Goal: Task Accomplishment & Management: Use online tool/utility

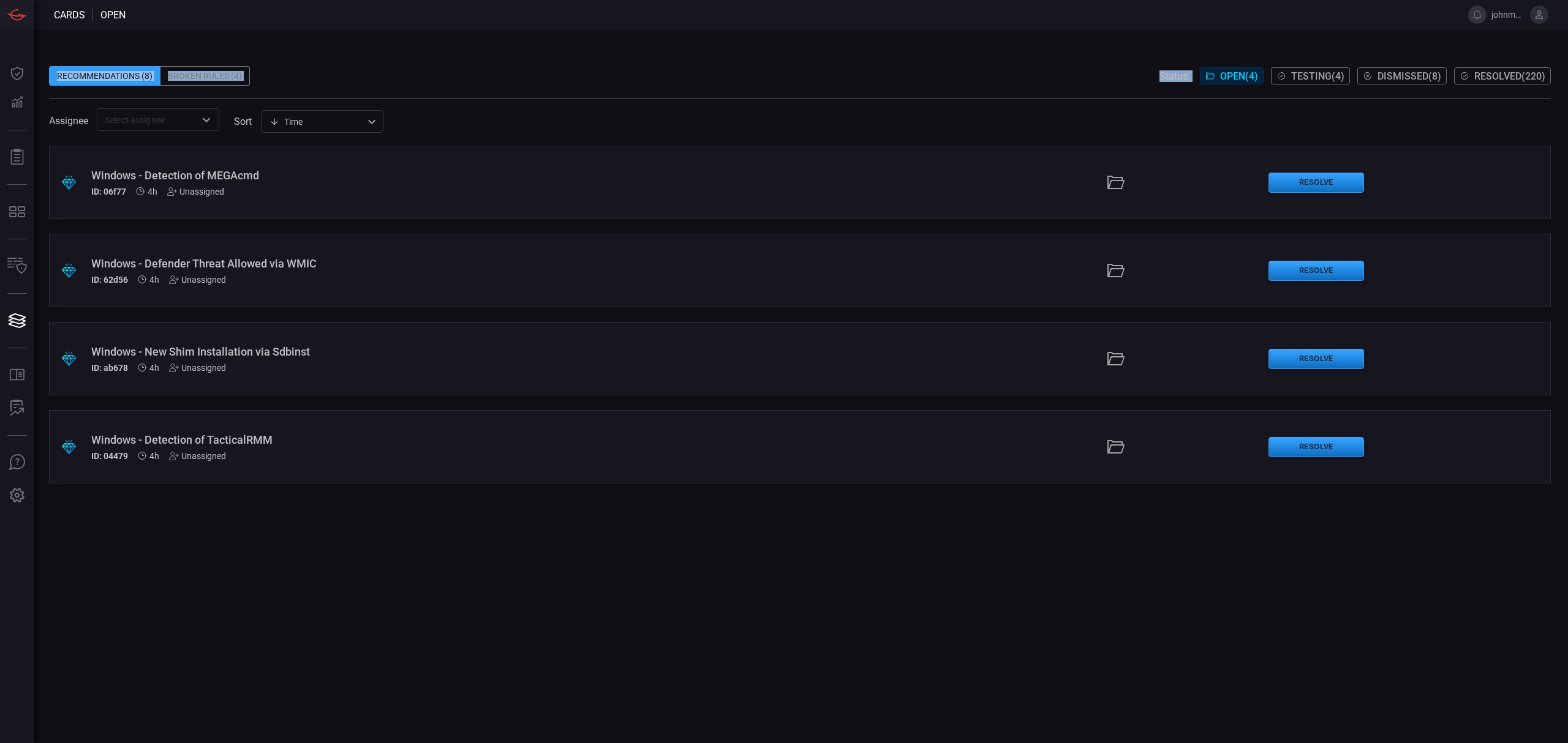
drag, startPoint x: 1306, startPoint y: 64, endPoint x: 1297, endPoint y: 69, distance: 10.3
click at [1306, 67] on div "Recommendations (8) Broken Rules (4) Status: Open ( 4 ) Testing ( 4 ) Dismissed…" at bounding box center [799, 89] width 1502 height 83
click at [1294, 72] on span "Testing ( 4 )" at bounding box center [1318, 76] width 53 height 12
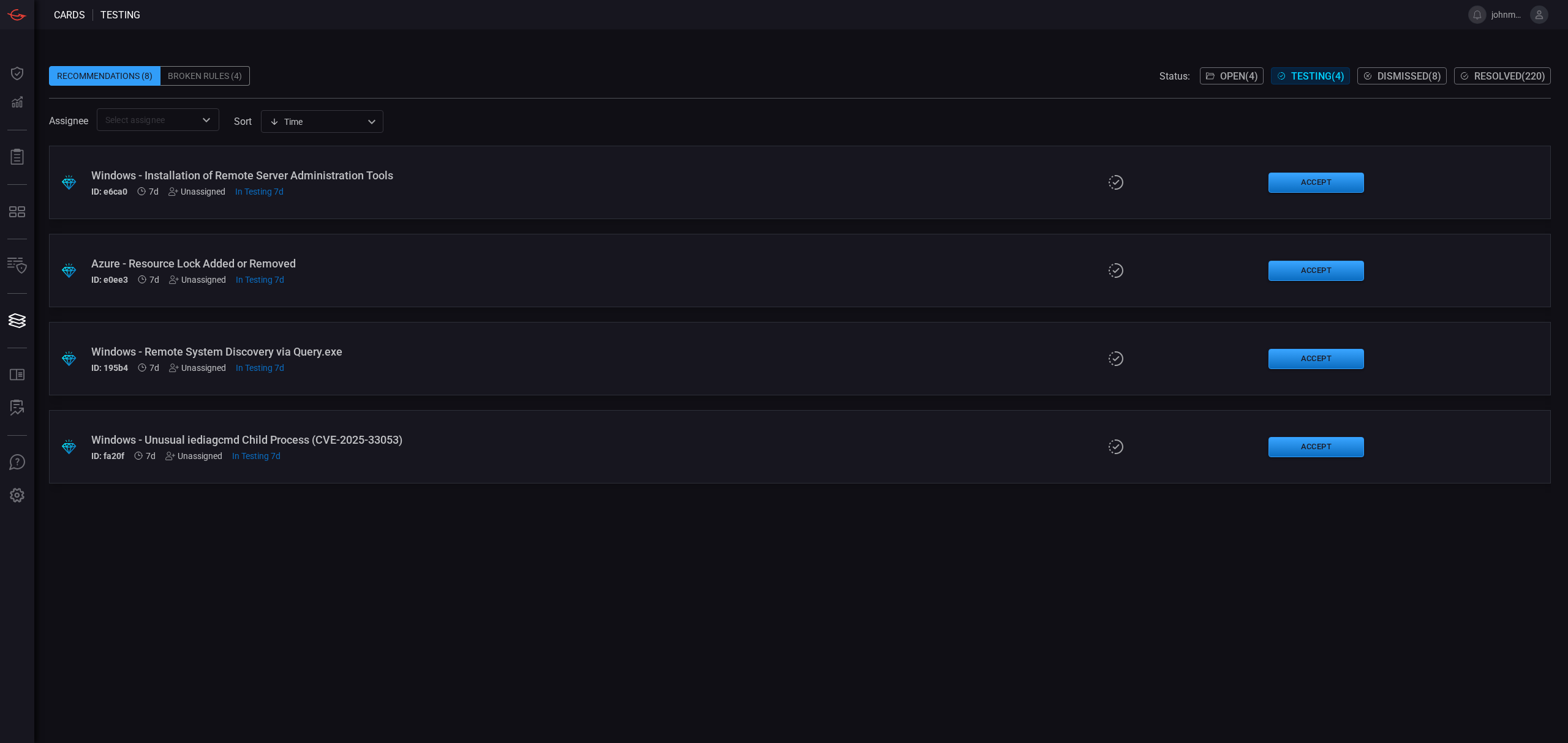
click at [153, 172] on div "Windows - Installation of Remote Server Administration Tools" at bounding box center [384, 175] width 585 height 13
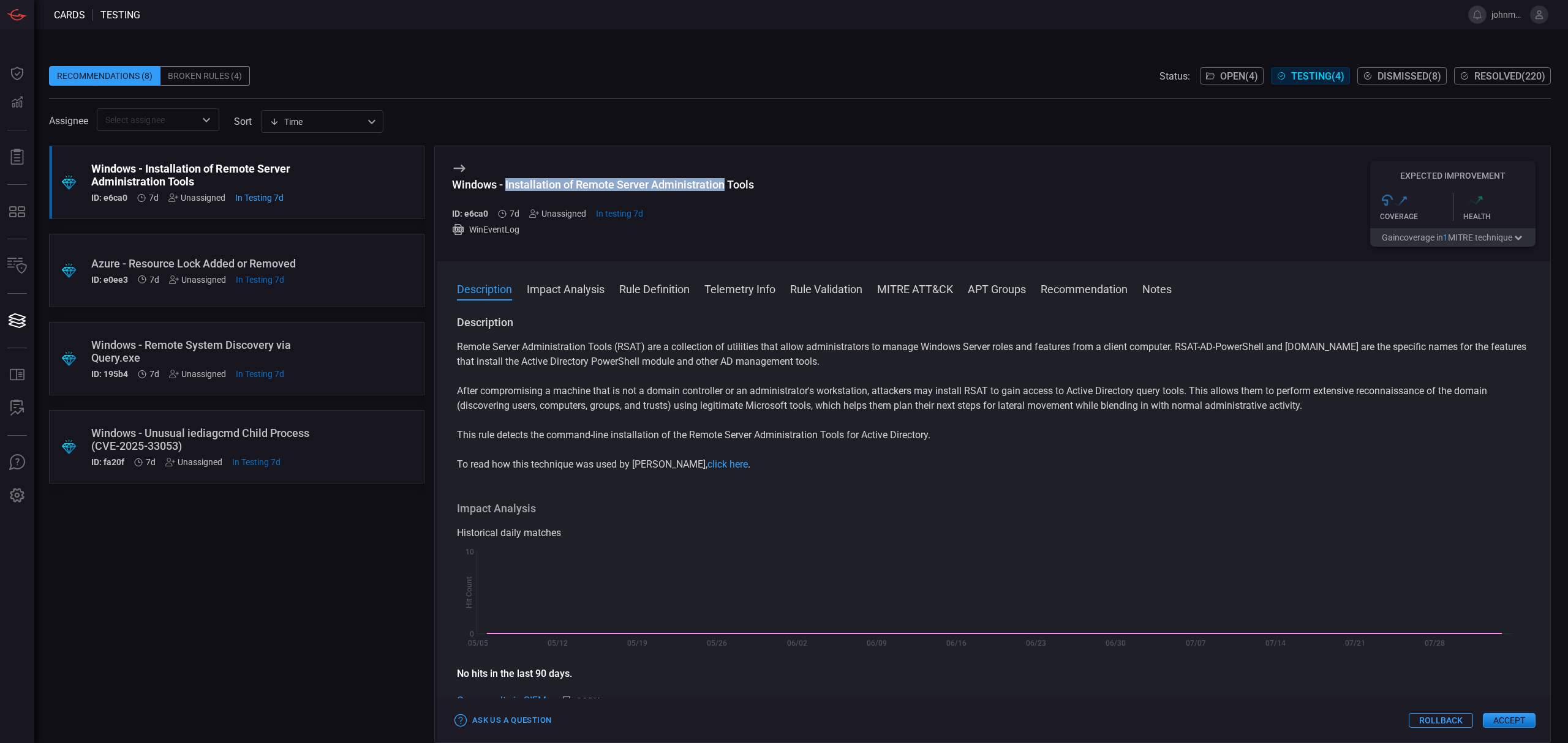
drag, startPoint x: 506, startPoint y: 182, endPoint x: 724, endPoint y: 185, distance: 218.0
click at [724, 185] on div "Windows - Installation of Remote Server Administration Tools" at bounding box center [603, 185] width 302 height 13
copy div "Installation of Remote Server Administration"
click at [1523, 721] on button "Accept" at bounding box center [1509, 721] width 53 height 15
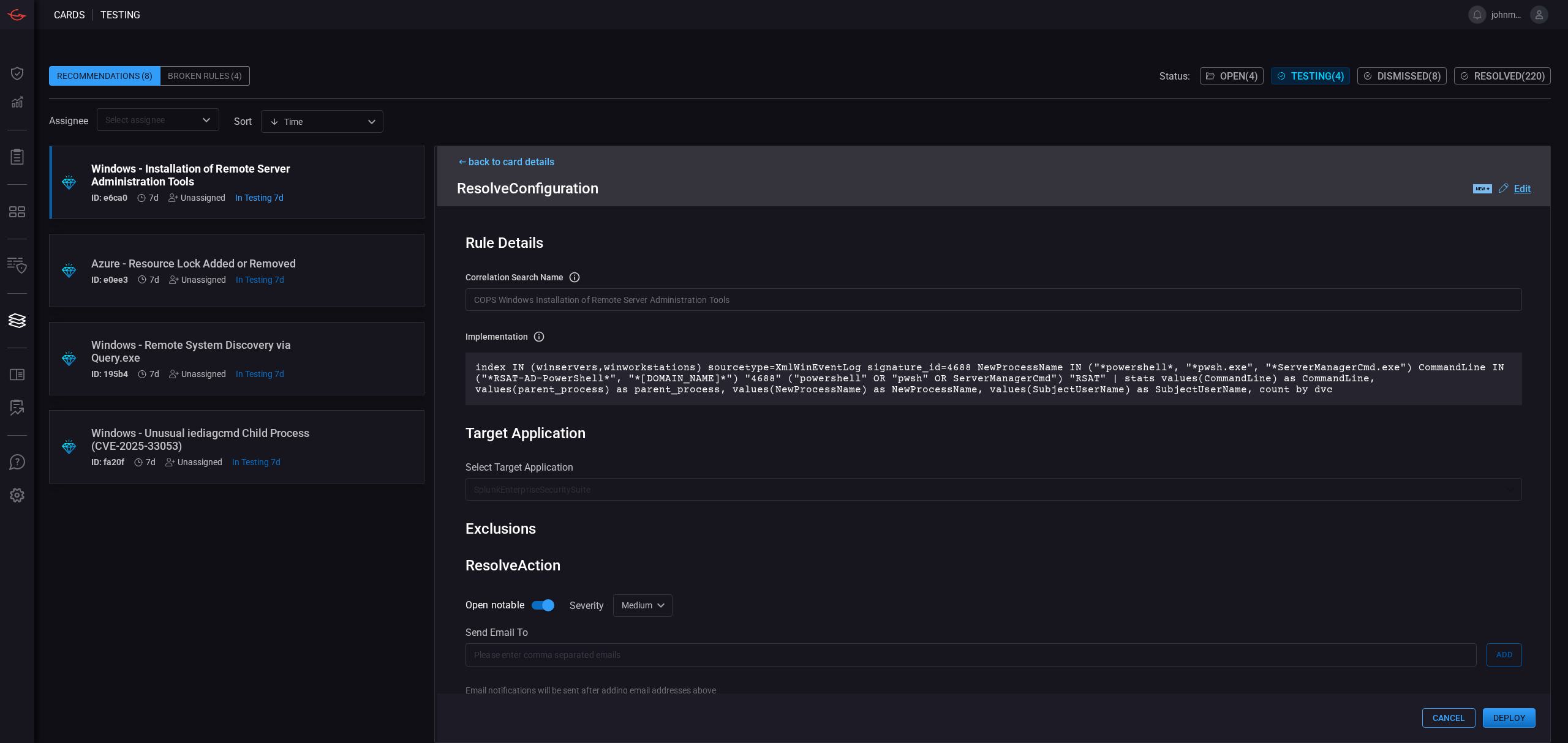
click at [1512, 722] on button "Deploy" at bounding box center [1509, 718] width 53 height 20
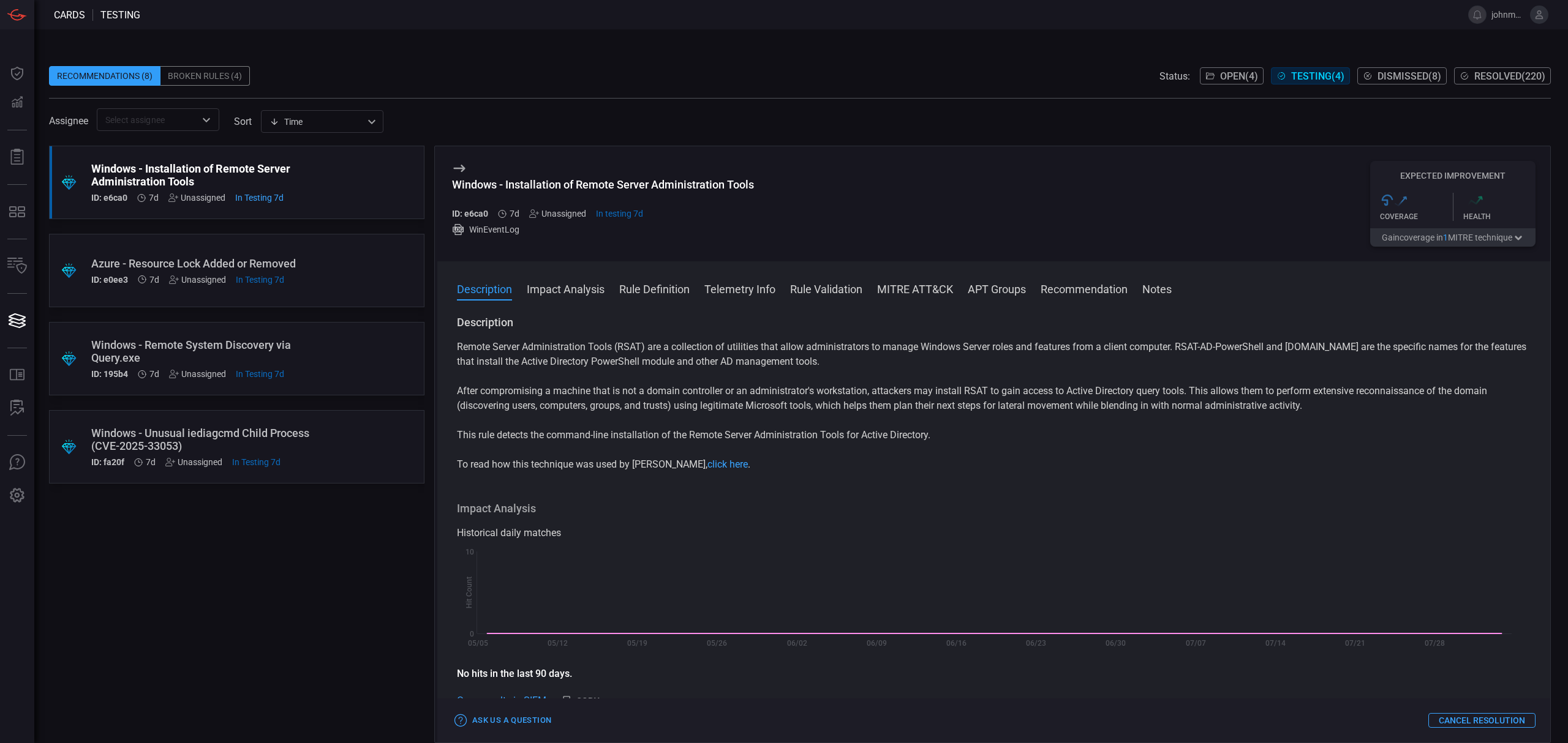
click at [322, 273] on div "Azure - Resource Lock Added or Removed ID: e0ee3 7d Unassigned In Testing 7d" at bounding box center [213, 270] width 245 height 27
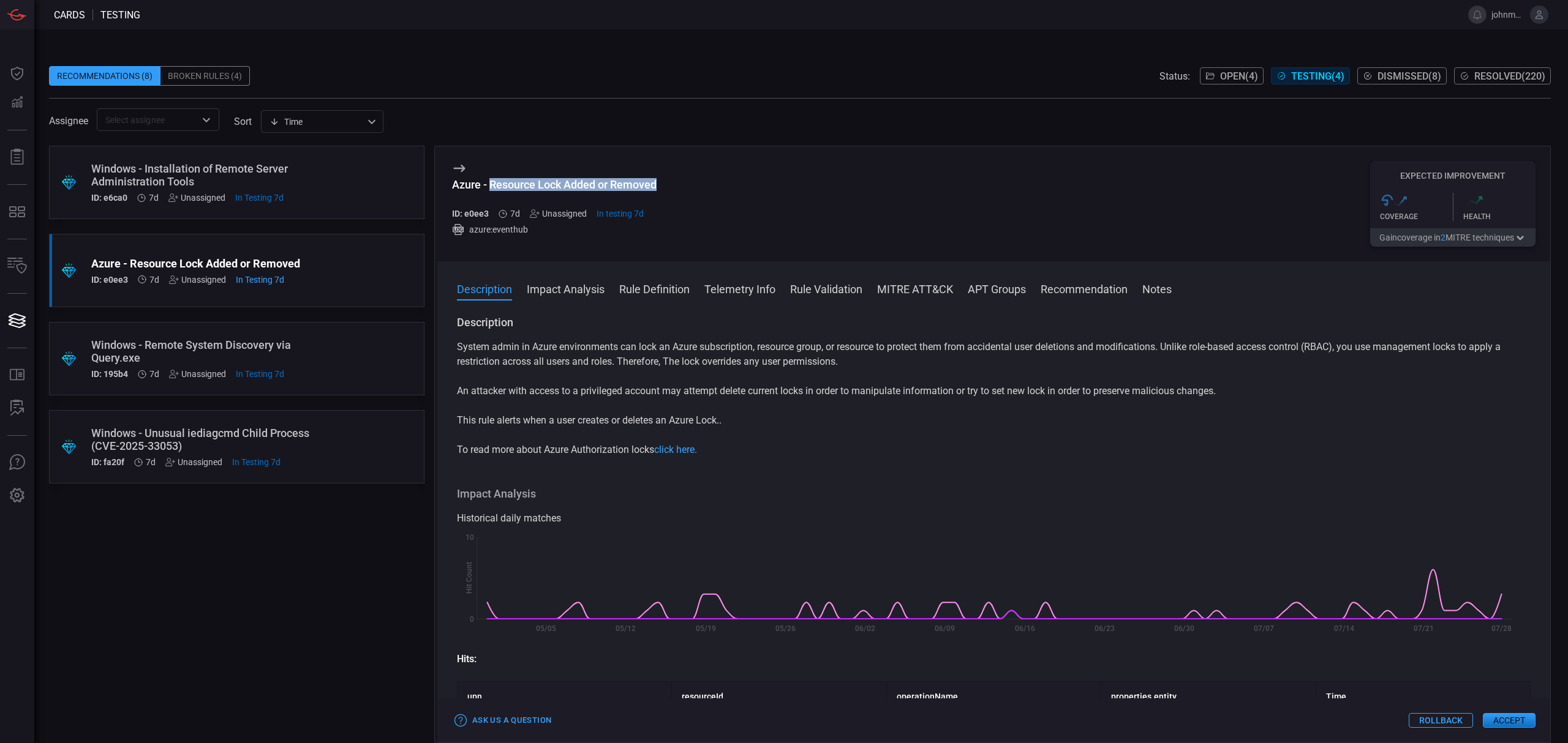
drag, startPoint x: 490, startPoint y: 186, endPoint x: 660, endPoint y: 183, distance: 170.0
click at [660, 183] on div "Azure - Resource Lock Added or Removed ID: e0ee3 7d Unassigned In testing 7d az…" at bounding box center [994, 203] width 1113 height 115
copy div "Resource Lock Added or Removed"
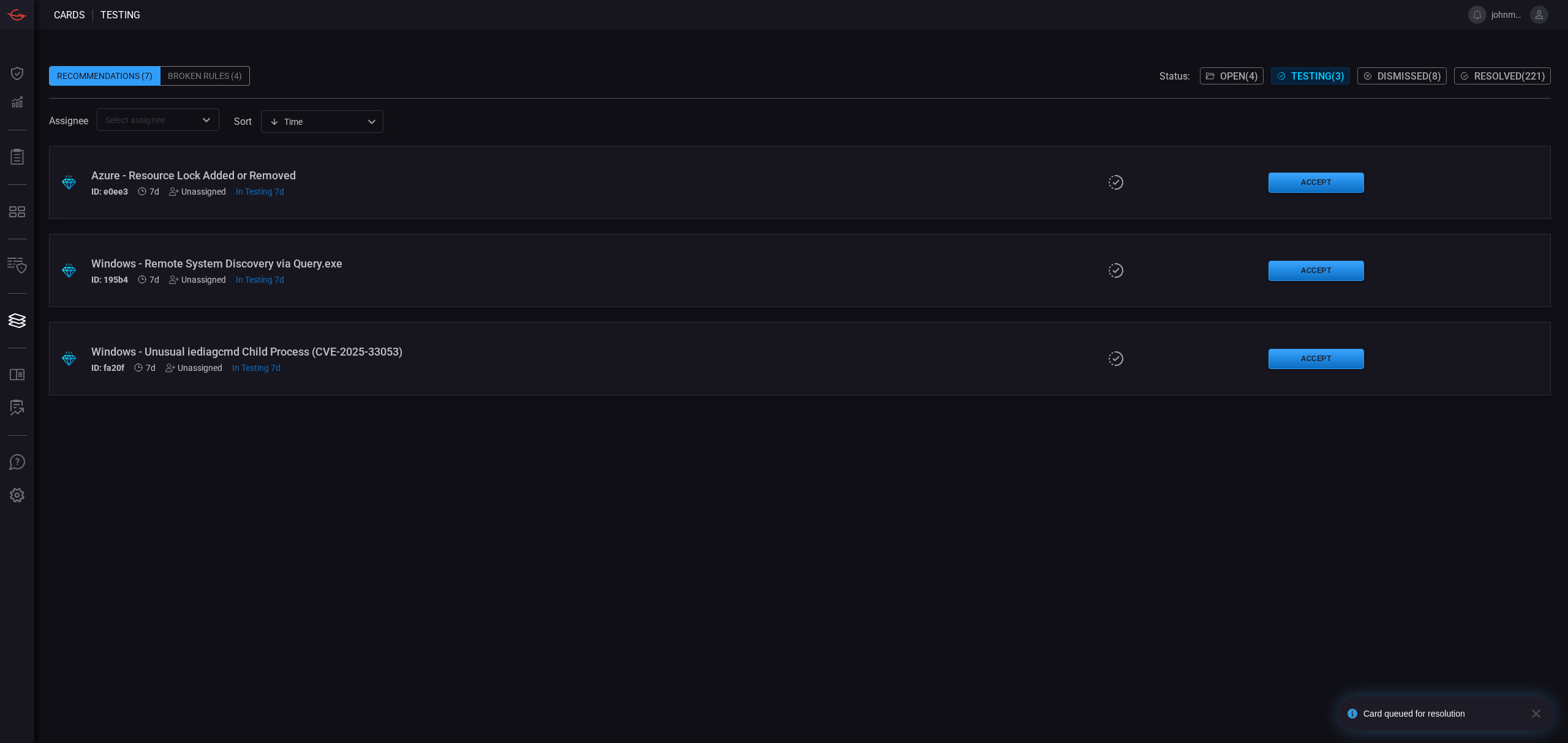
click at [431, 177] on div "Azure - Resource Lock Added or Removed" at bounding box center [384, 175] width 585 height 13
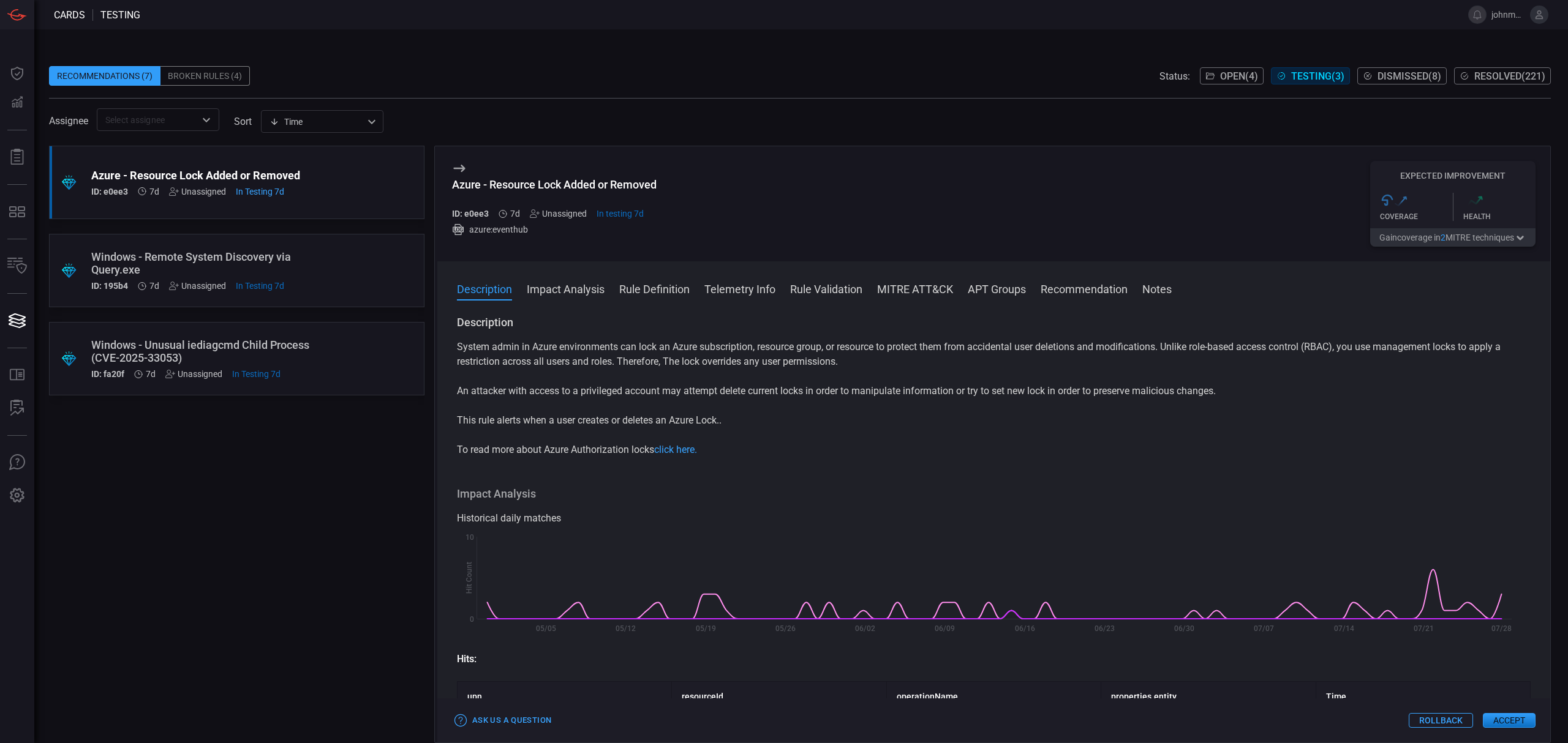
click at [1507, 721] on button "Accept" at bounding box center [1509, 721] width 53 height 15
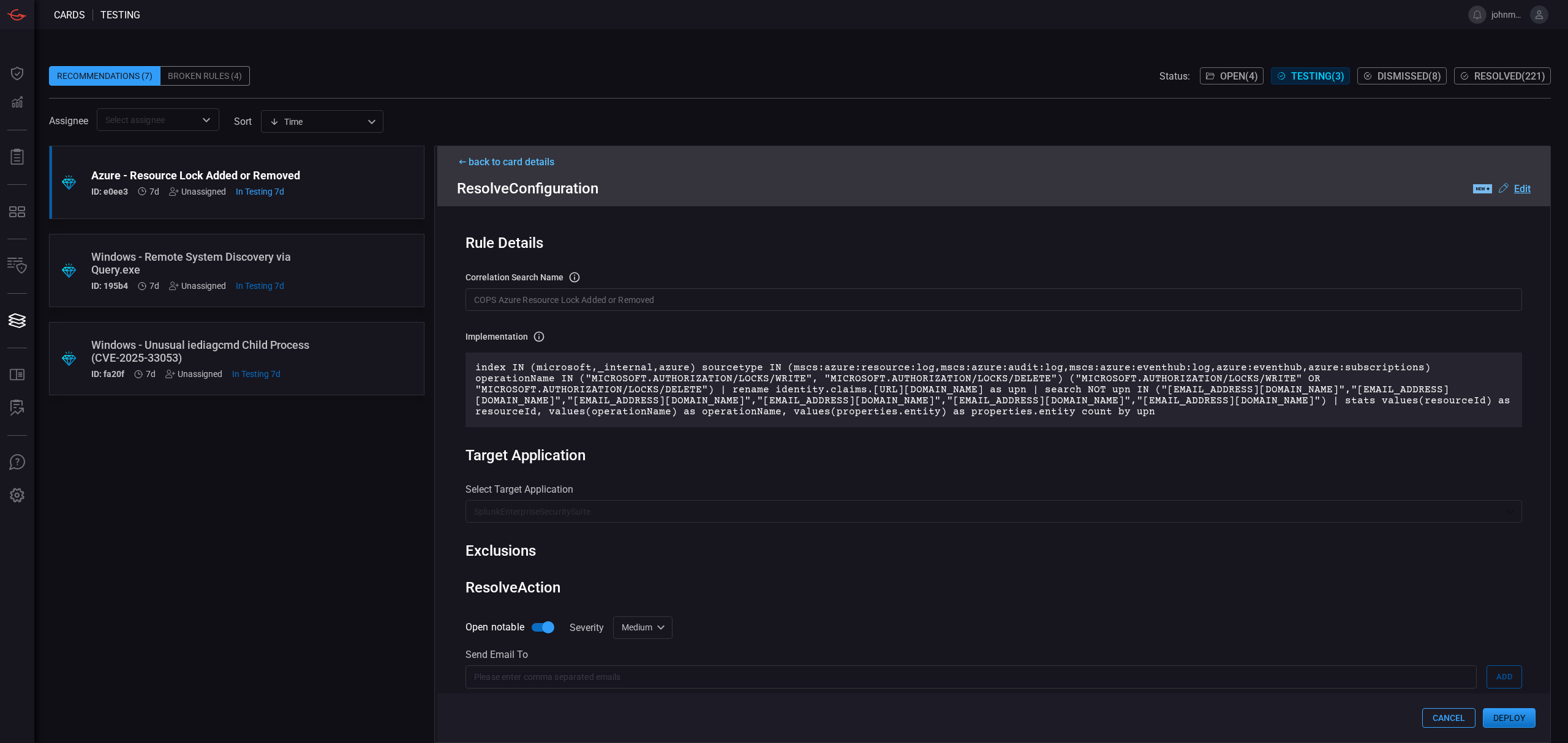
click at [1509, 722] on button "Deploy" at bounding box center [1509, 718] width 53 height 20
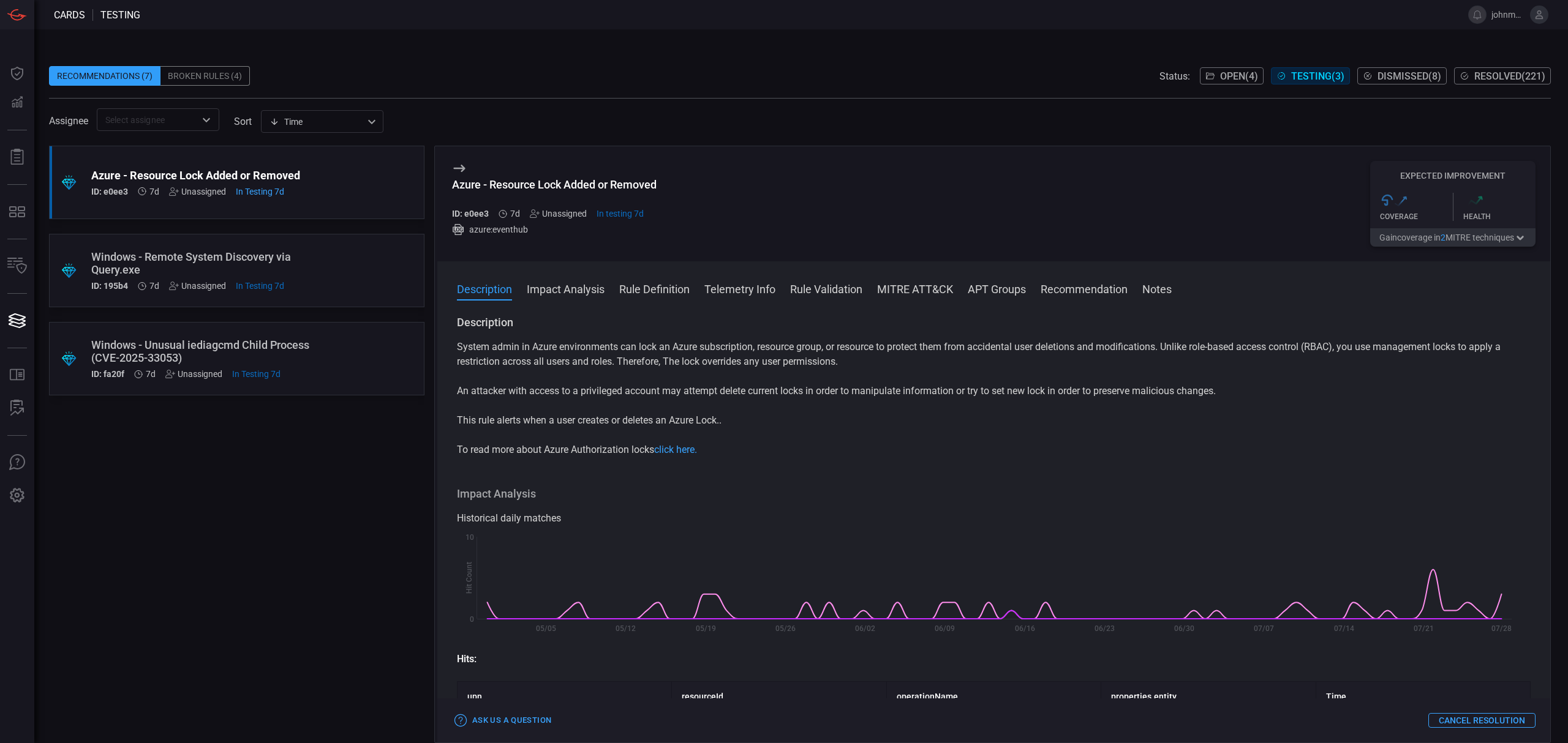
click at [349, 260] on div ".suggested_cards_icon{fill:url(#suggested_cards_icon);} Windows - Remote System…" at bounding box center [236, 270] width 375 height 74
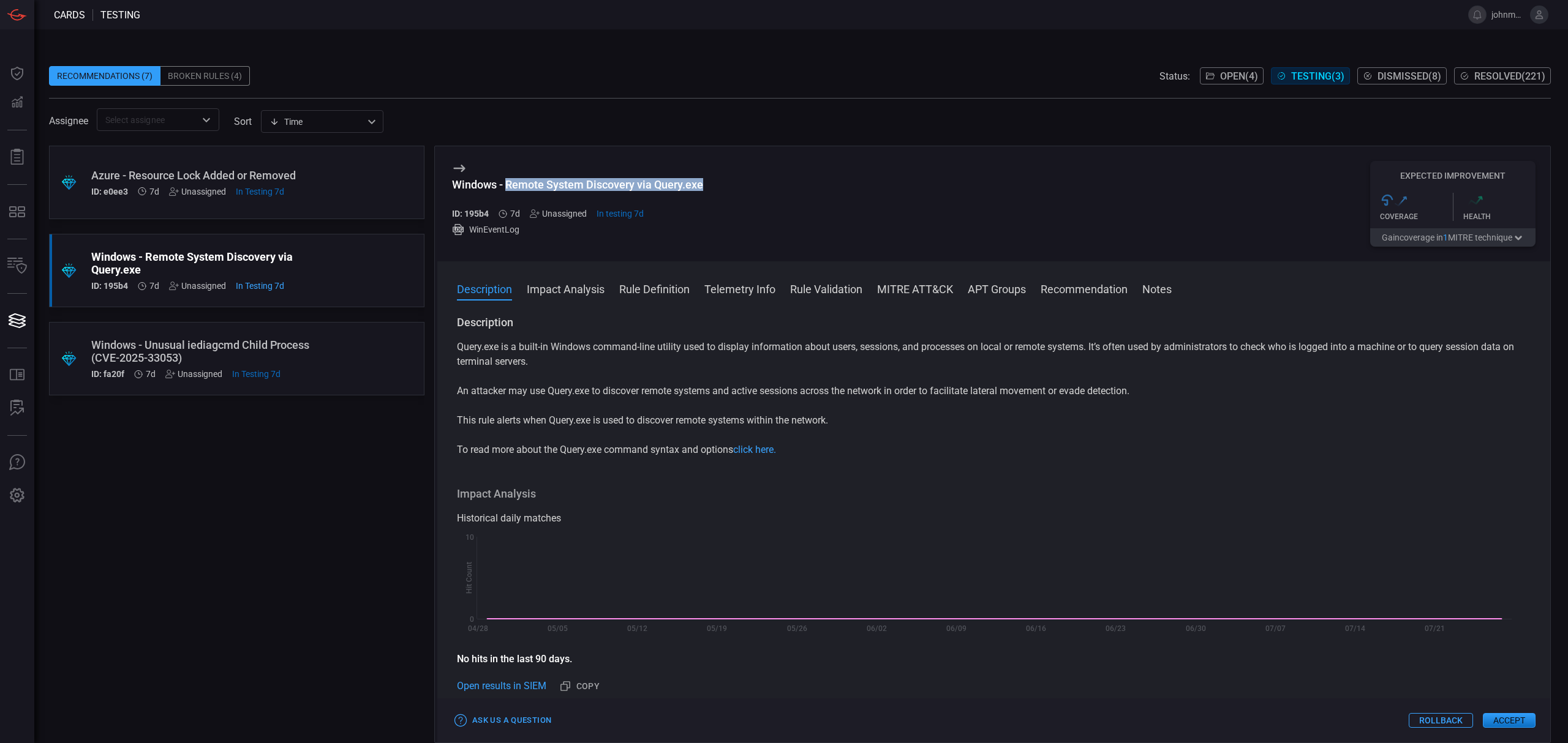
drag, startPoint x: 510, startPoint y: 183, endPoint x: 711, endPoint y: 184, distance: 201.0
click at [711, 184] on div "Windows - Remote System Discovery via Query.exe ID: 195b4 7d Unassigned In test…" at bounding box center [994, 203] width 1113 height 115
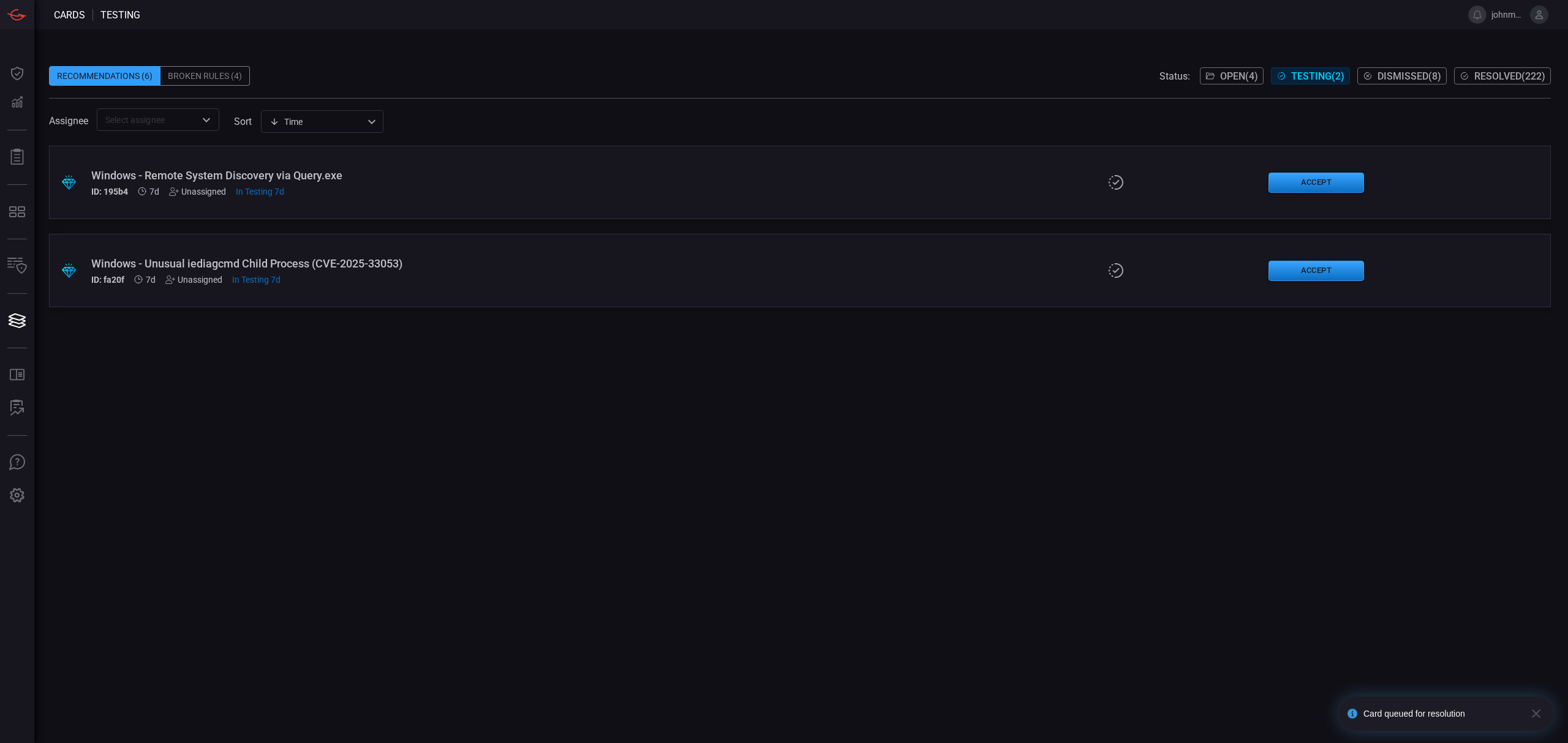
click at [956, 192] on div ".suggested_cards_icon{fill:url(#suggested_cards_icon);} Windows - Remote System…" at bounding box center [799, 182] width 1502 height 74
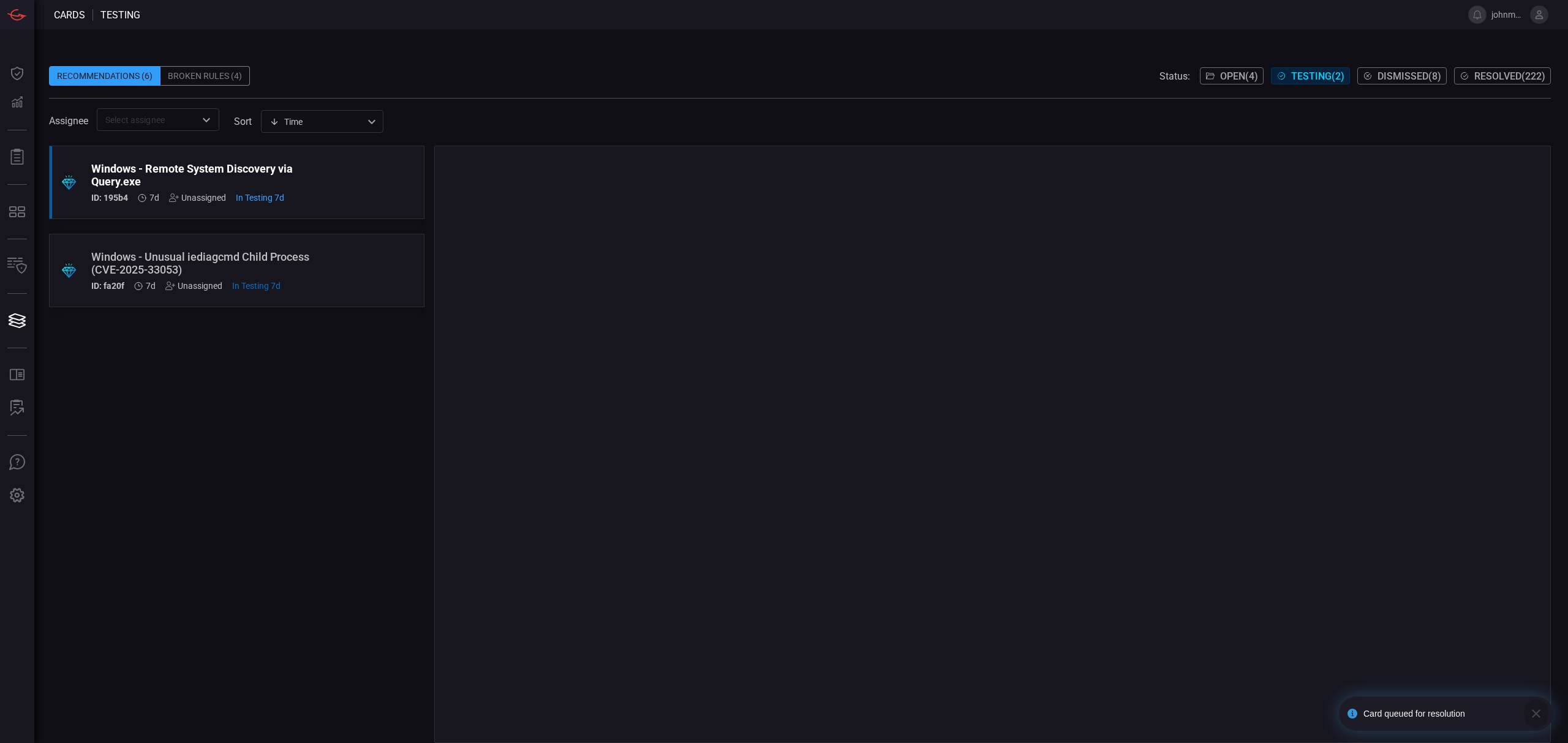
click at [1540, 716] on icon "button" at bounding box center [1536, 714] width 15 height 15
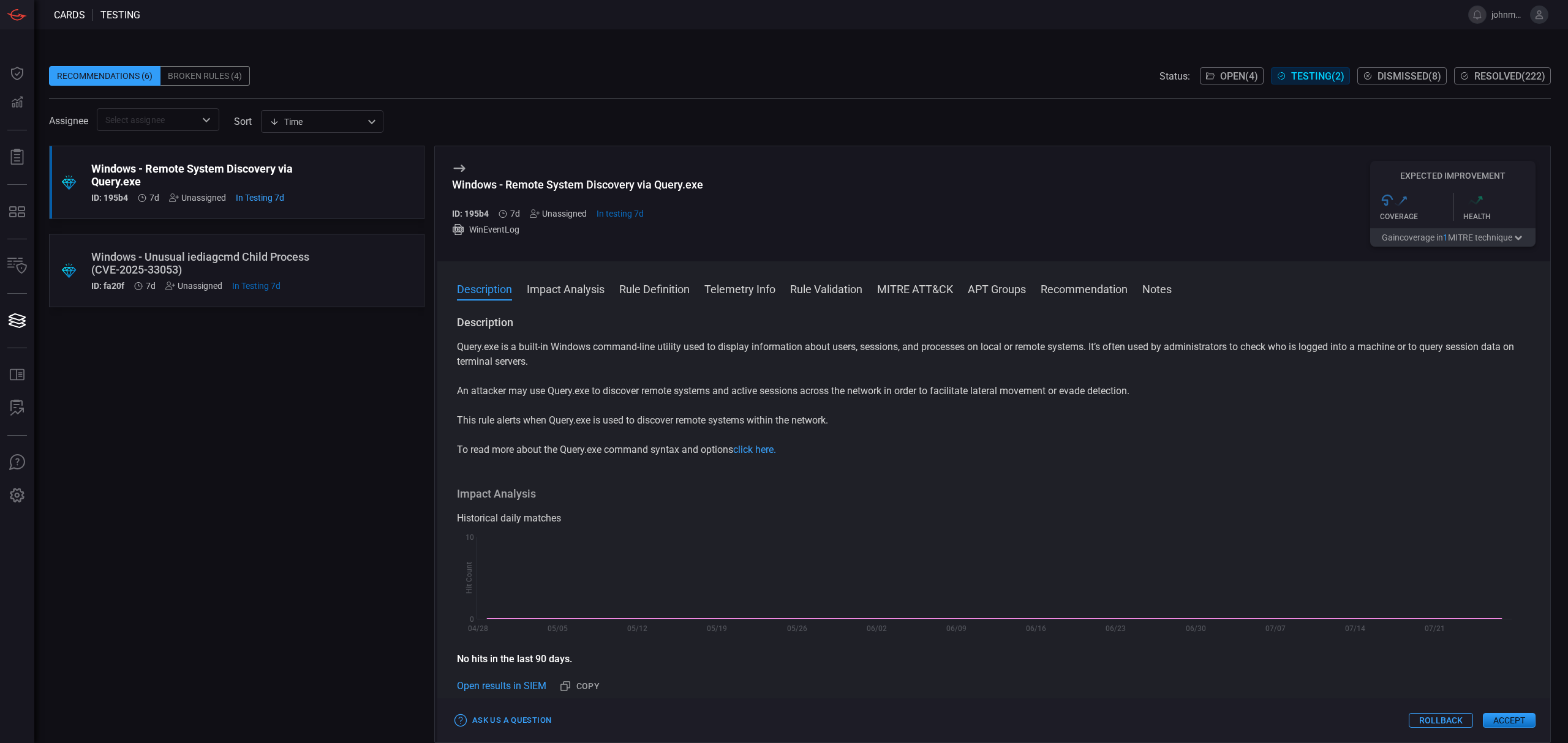
click at [1529, 721] on button "Accept" at bounding box center [1509, 721] width 53 height 15
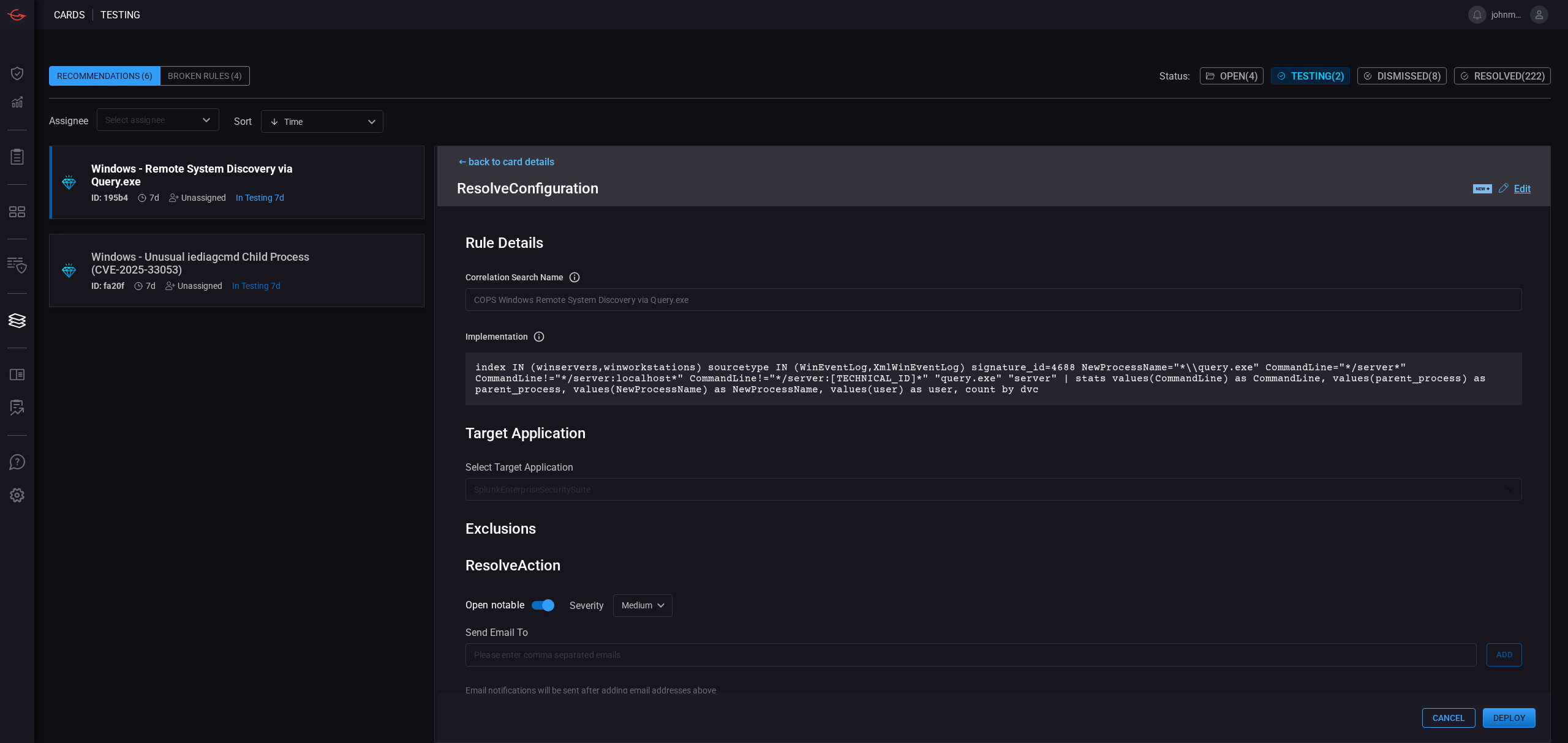
click at [1522, 719] on button "Deploy" at bounding box center [1509, 718] width 53 height 20
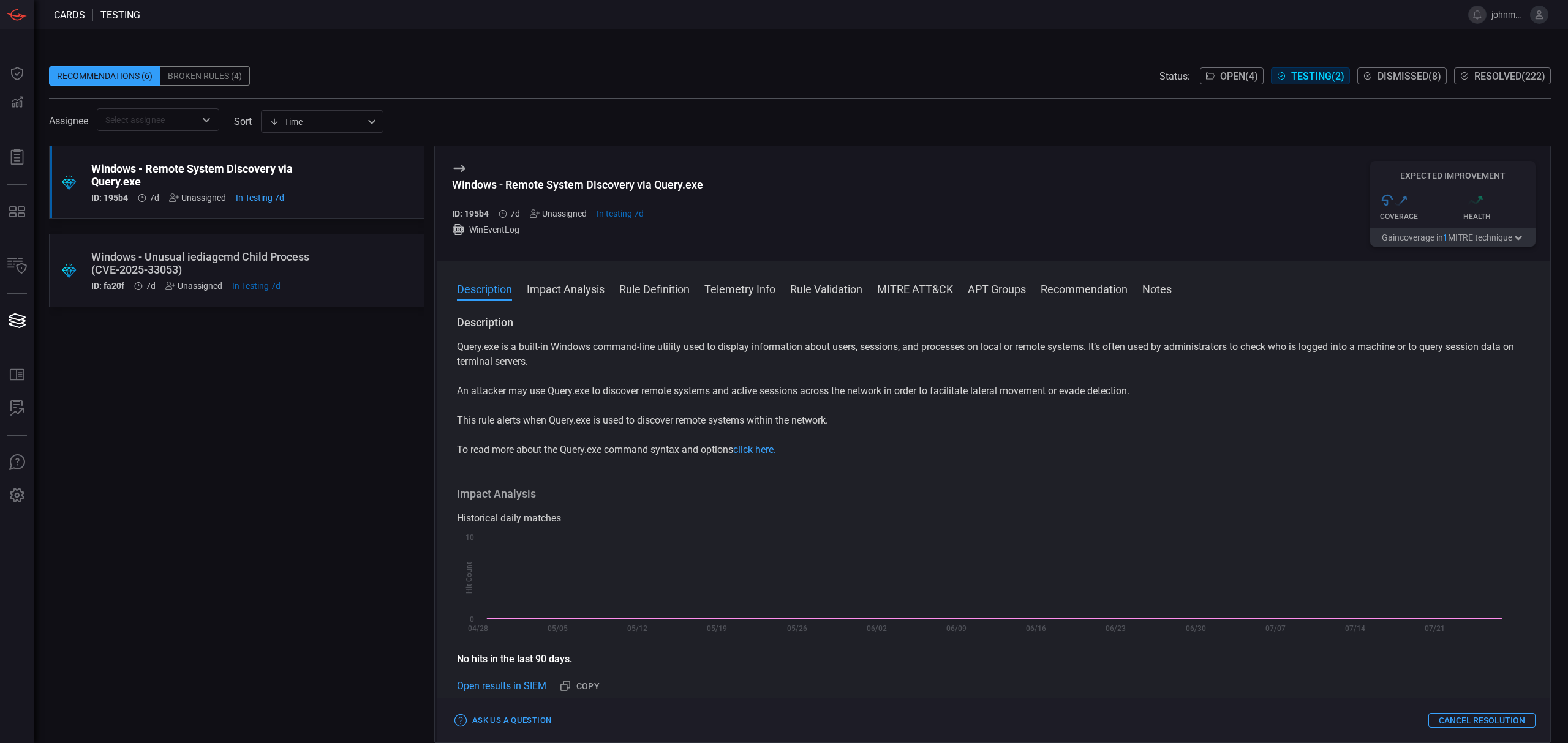
click at [333, 282] on div "ID: fa20f 7d Unassigned In Testing 7d" at bounding box center [213, 286] width 245 height 10
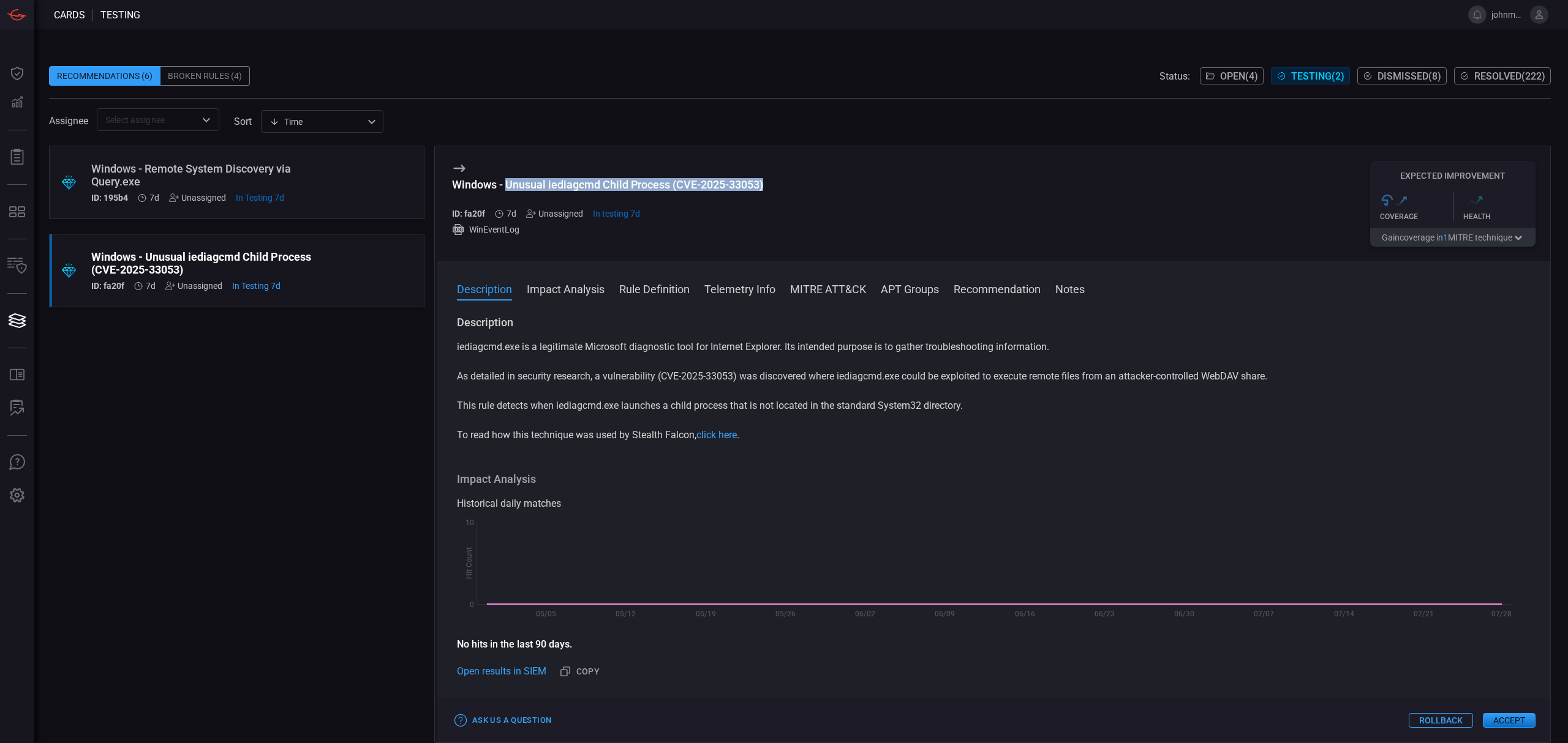
drag, startPoint x: 507, startPoint y: 185, endPoint x: 767, endPoint y: 182, distance: 260.0
click at [767, 182] on div "Windows - Unusual iediagcmd Child Process (CVE-2025-33053) ID: fa20f 7d Unassig…" at bounding box center [994, 203] width 1113 height 115
copy div "Unusual iediagcmd Child Process (CVE-2025-33053)"
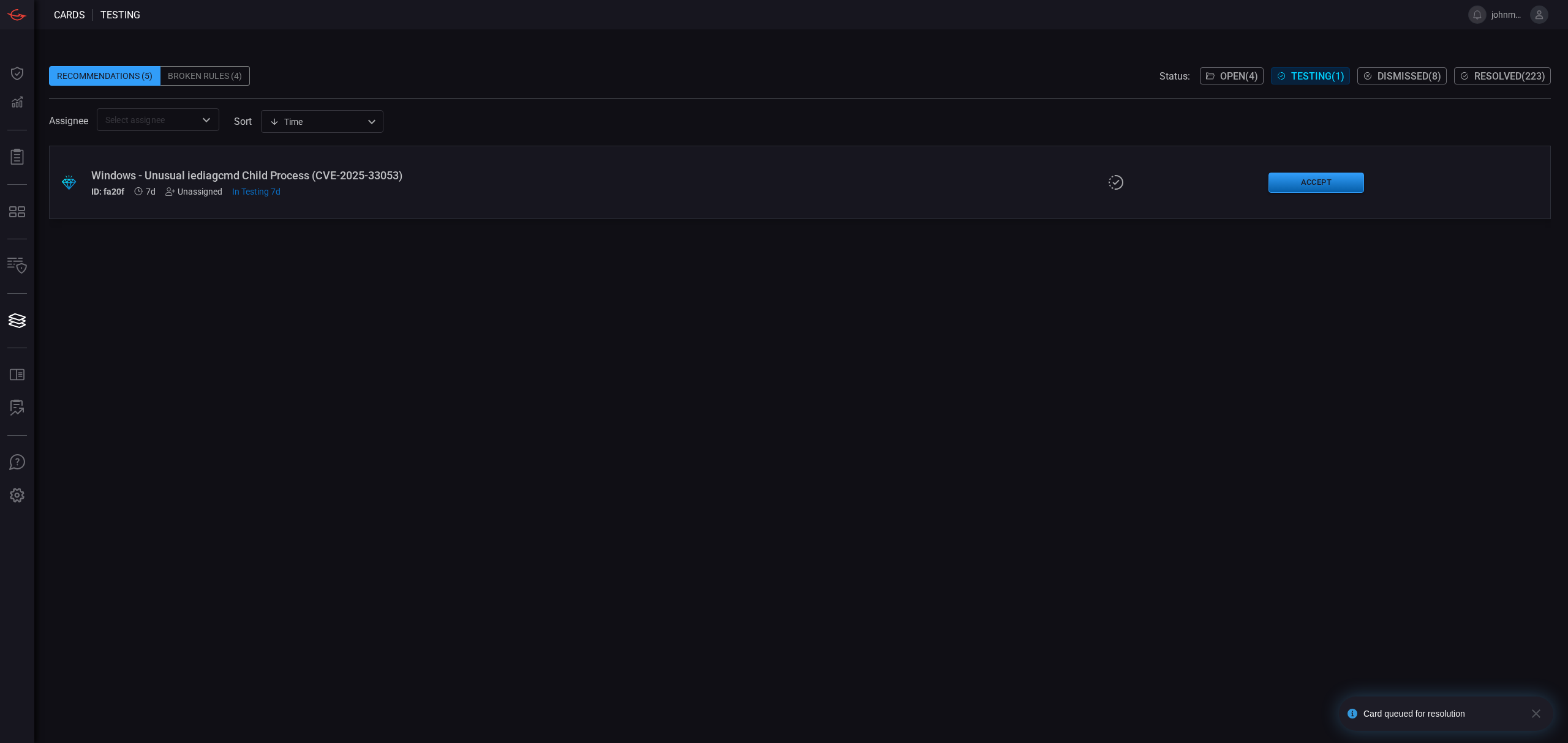
click at [1289, 190] on button "Accept" at bounding box center [1316, 183] width 96 height 20
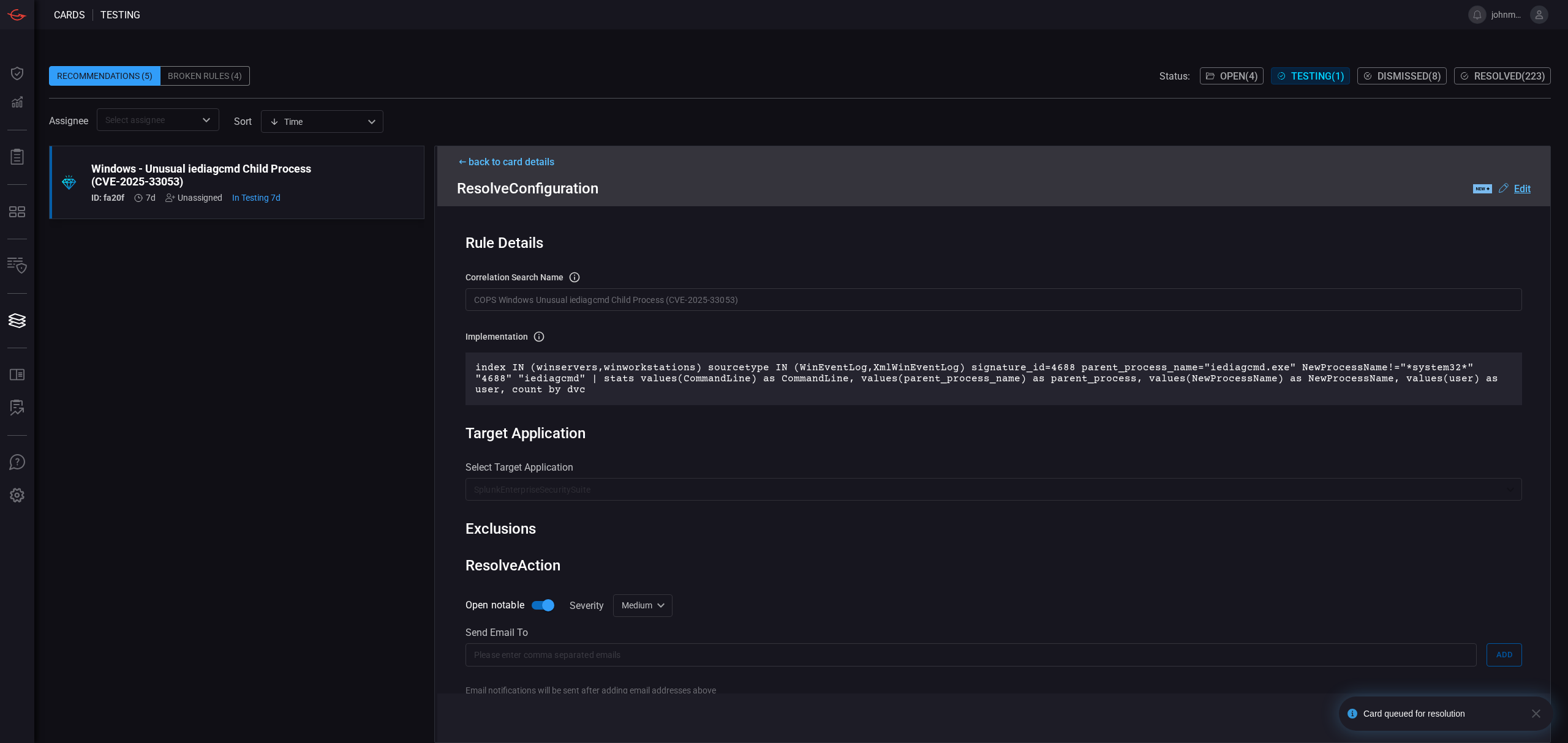
click at [1539, 717] on icon "button" at bounding box center [1536, 714] width 8 height 8
click at [1509, 723] on div "Cards testing johnmoore Dashboard Dashboard Detections Detections Reports Repor…" at bounding box center [784, 371] width 1568 height 743
click at [1510, 721] on button "Deploy" at bounding box center [1509, 718] width 53 height 20
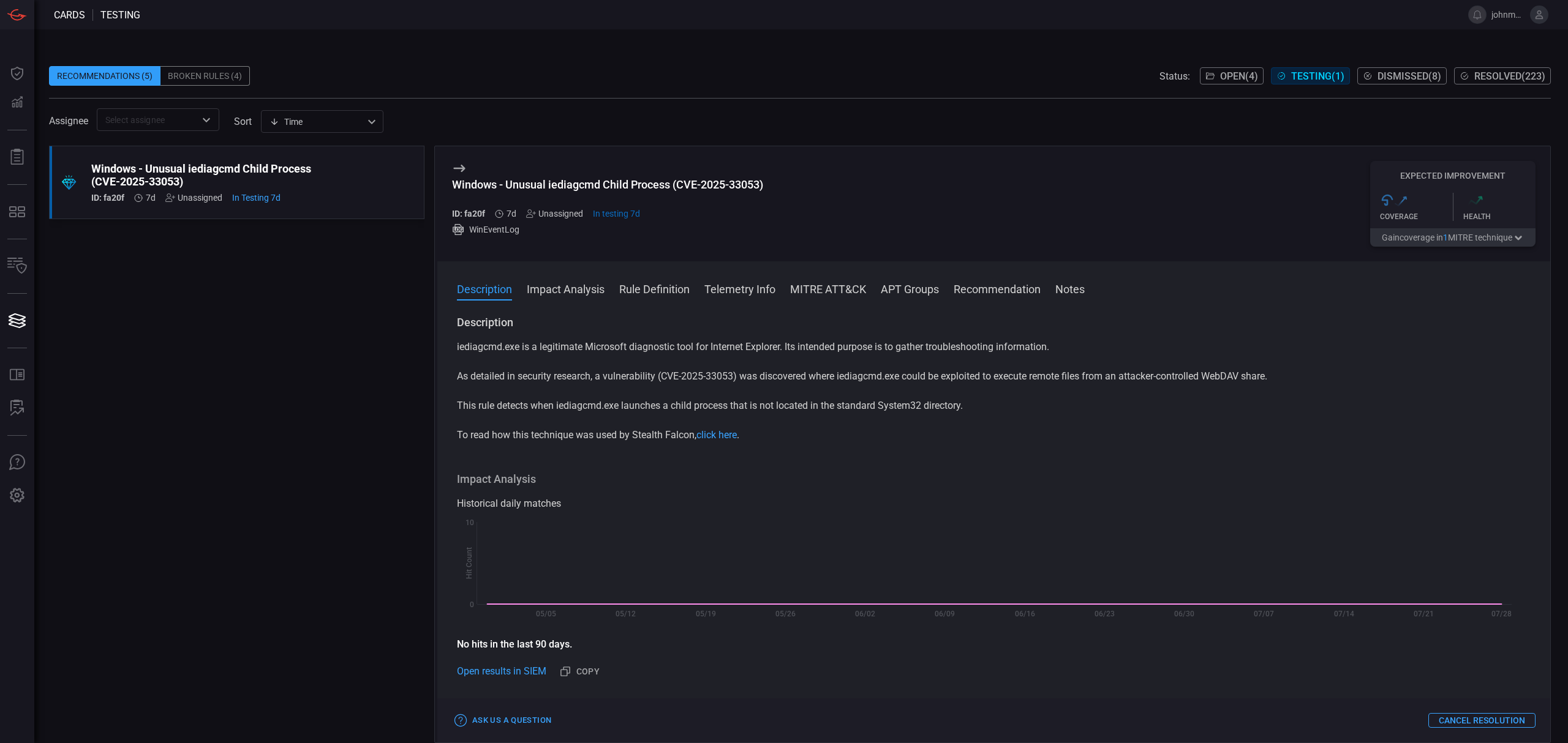
click at [204, 74] on div "Broken Rules (4)" at bounding box center [205, 76] width 89 height 20
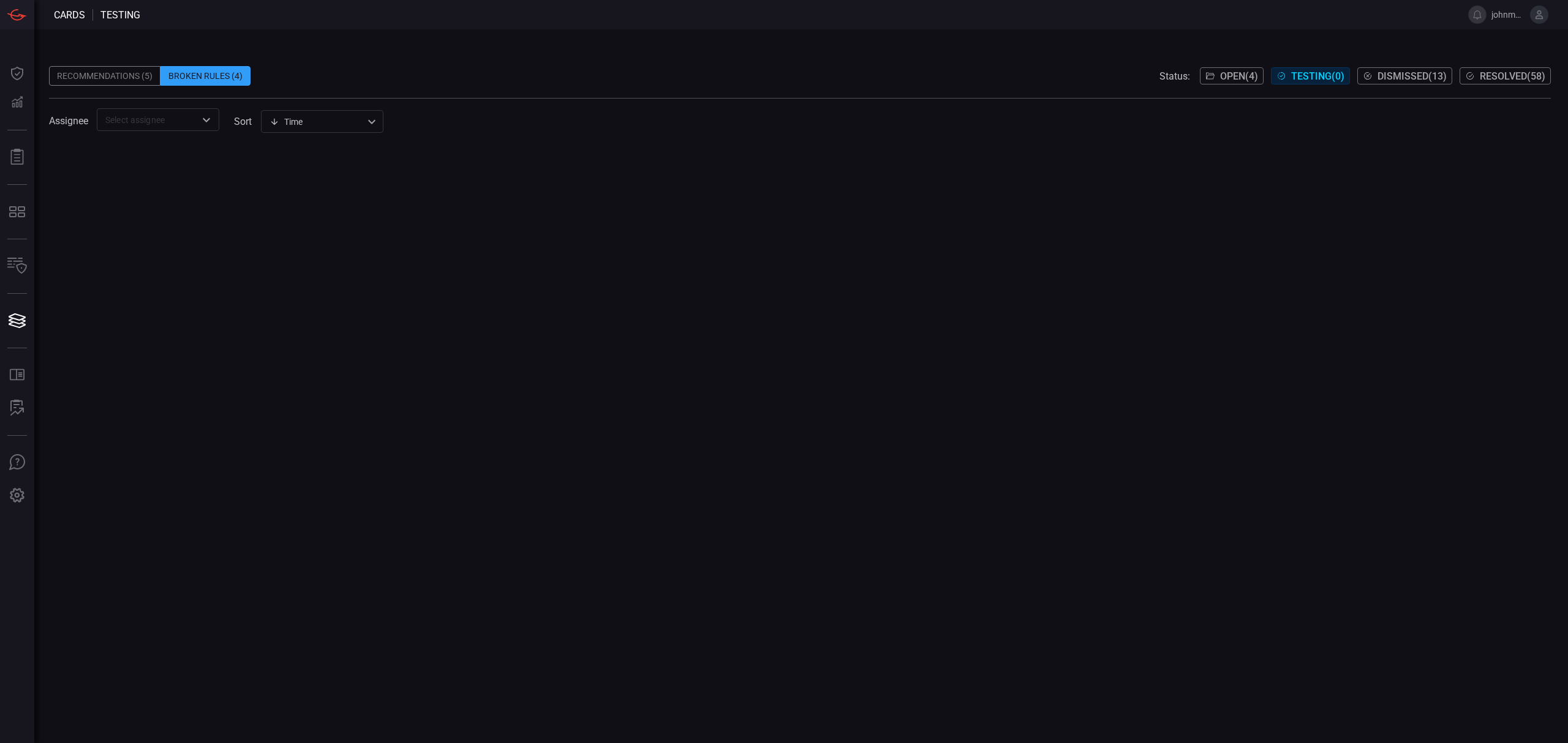
click at [1221, 65] on span at bounding box center [799, 57] width 1502 height 18
click at [1223, 79] on span "Open ( 4 )" at bounding box center [1239, 76] width 38 height 12
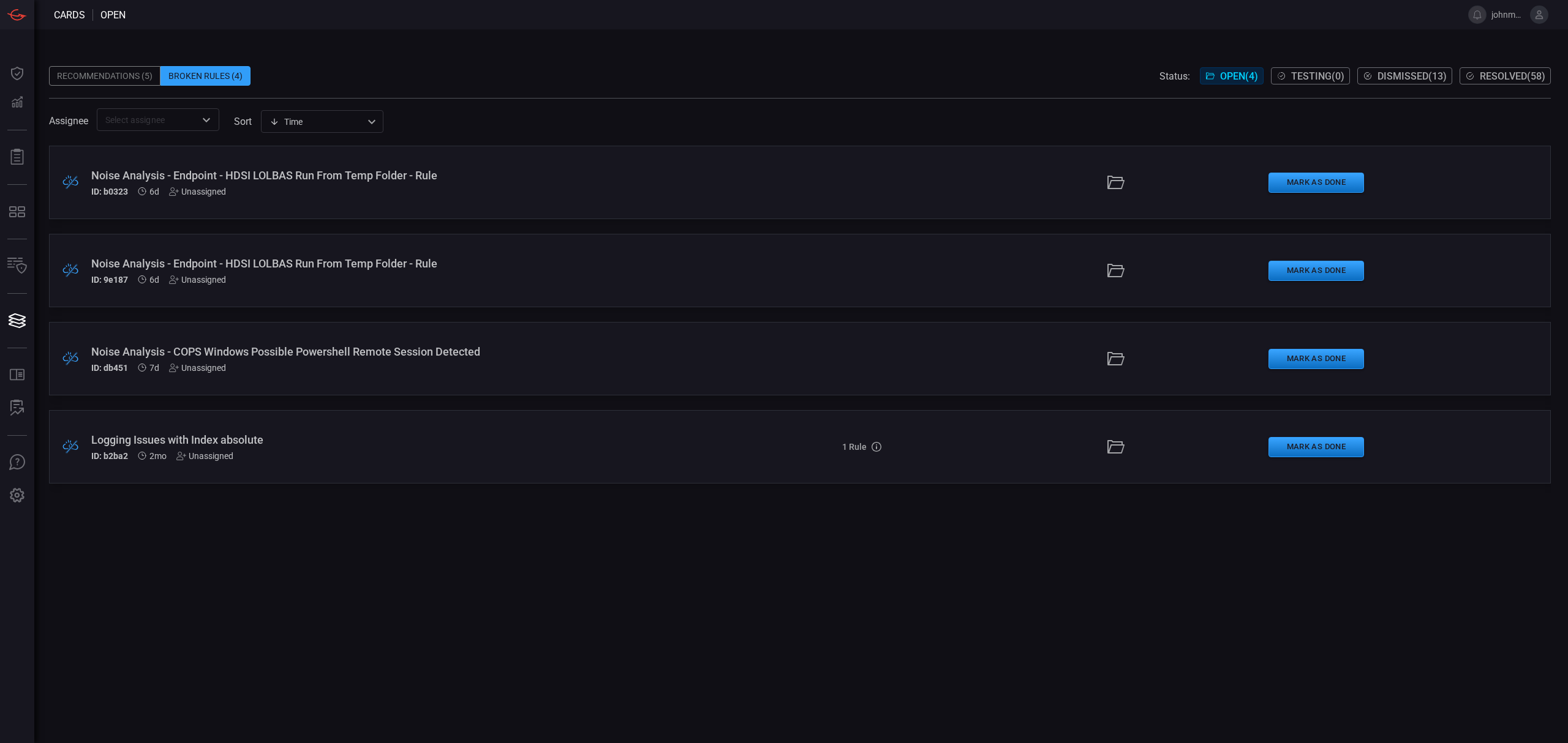
click at [512, 278] on div "ID: 9e187 6d Unassigned" at bounding box center [384, 280] width 585 height 10
click at [89, 77] on div "Recommendations (4)" at bounding box center [104, 76] width 112 height 20
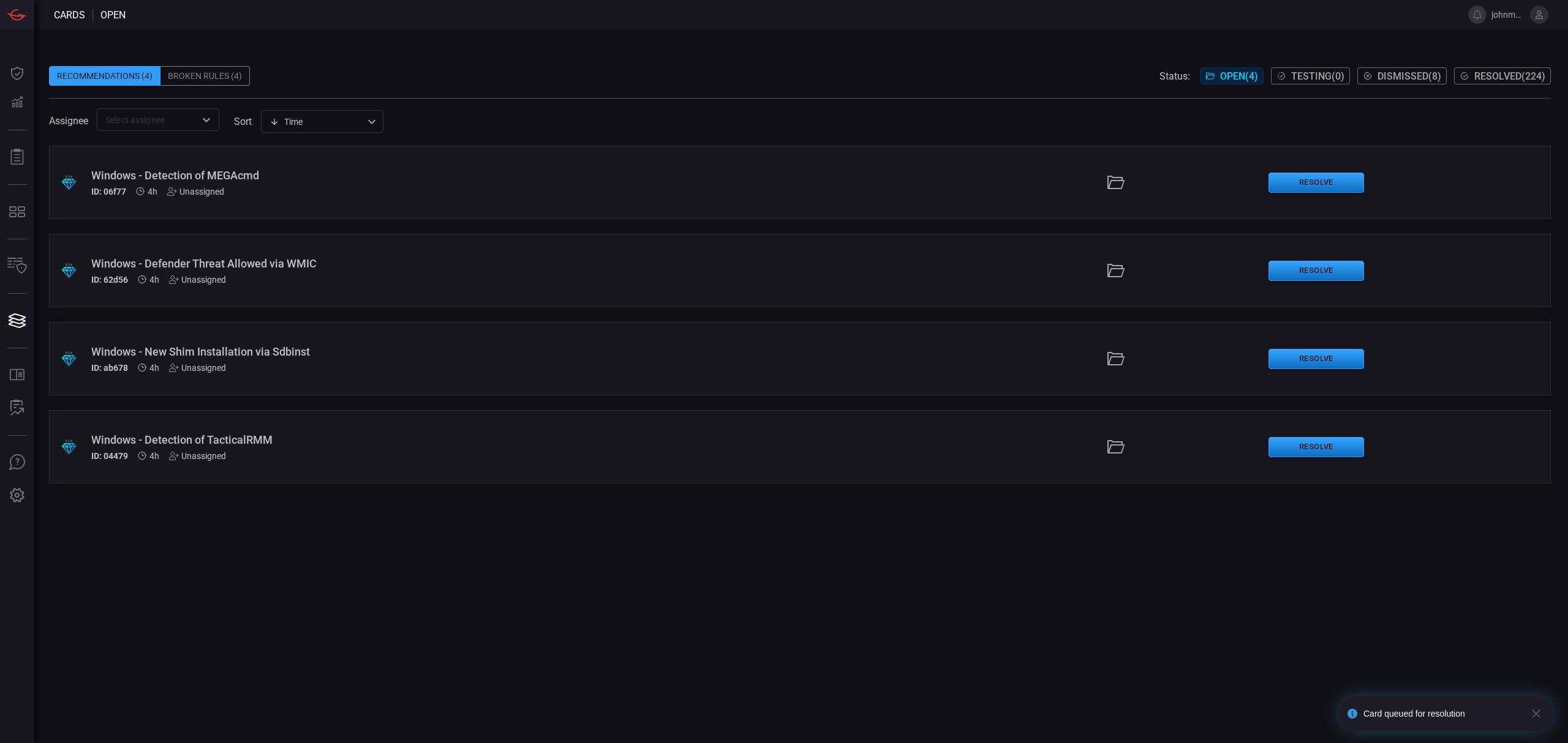
click at [476, 193] on div "ID: 06f77 4h Unassigned" at bounding box center [384, 192] width 585 height 10
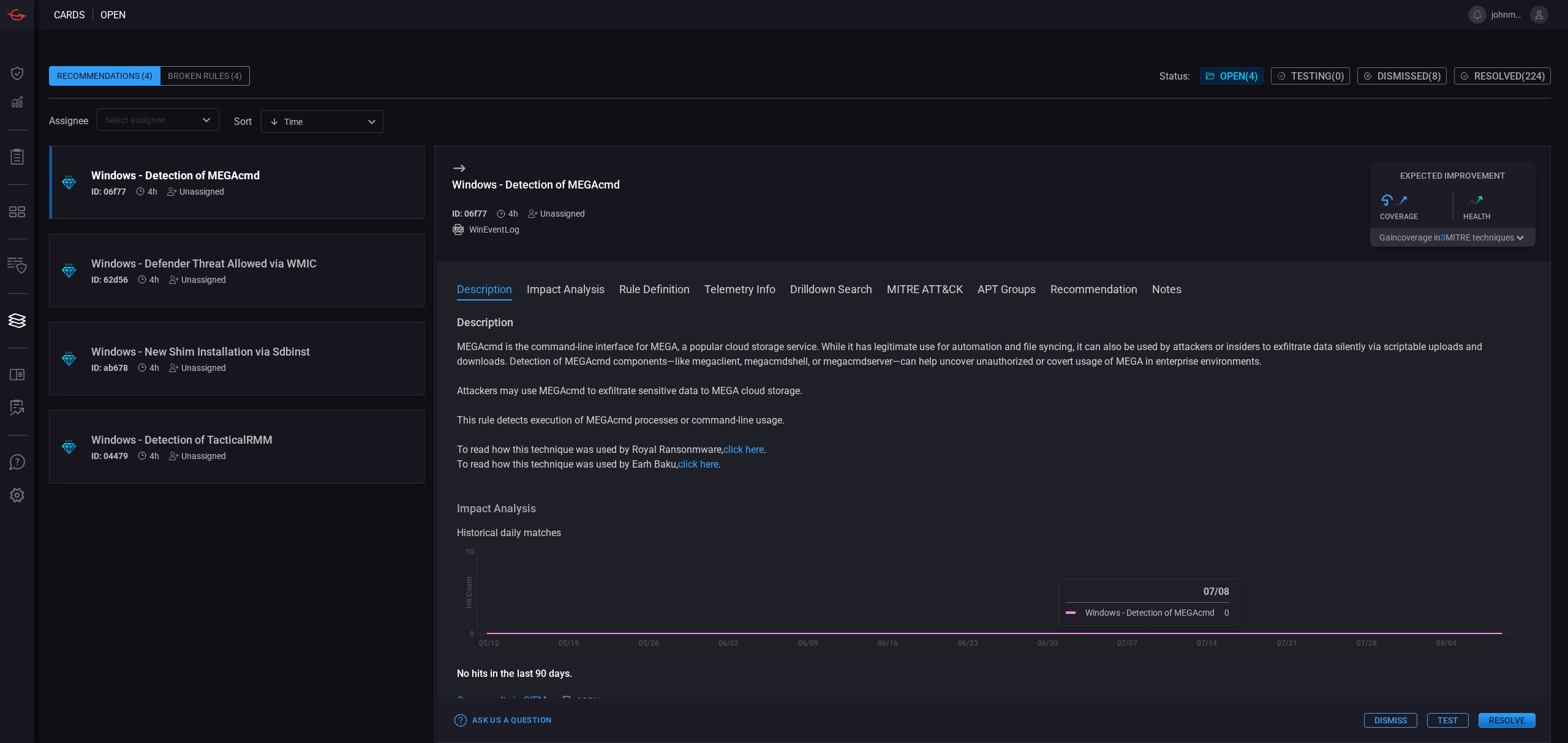
click at [275, 200] on div ".suggested_cards_icon{fill:url(#suggested_cards_icon);} Windows - Detection of …" at bounding box center [236, 182] width 375 height 74
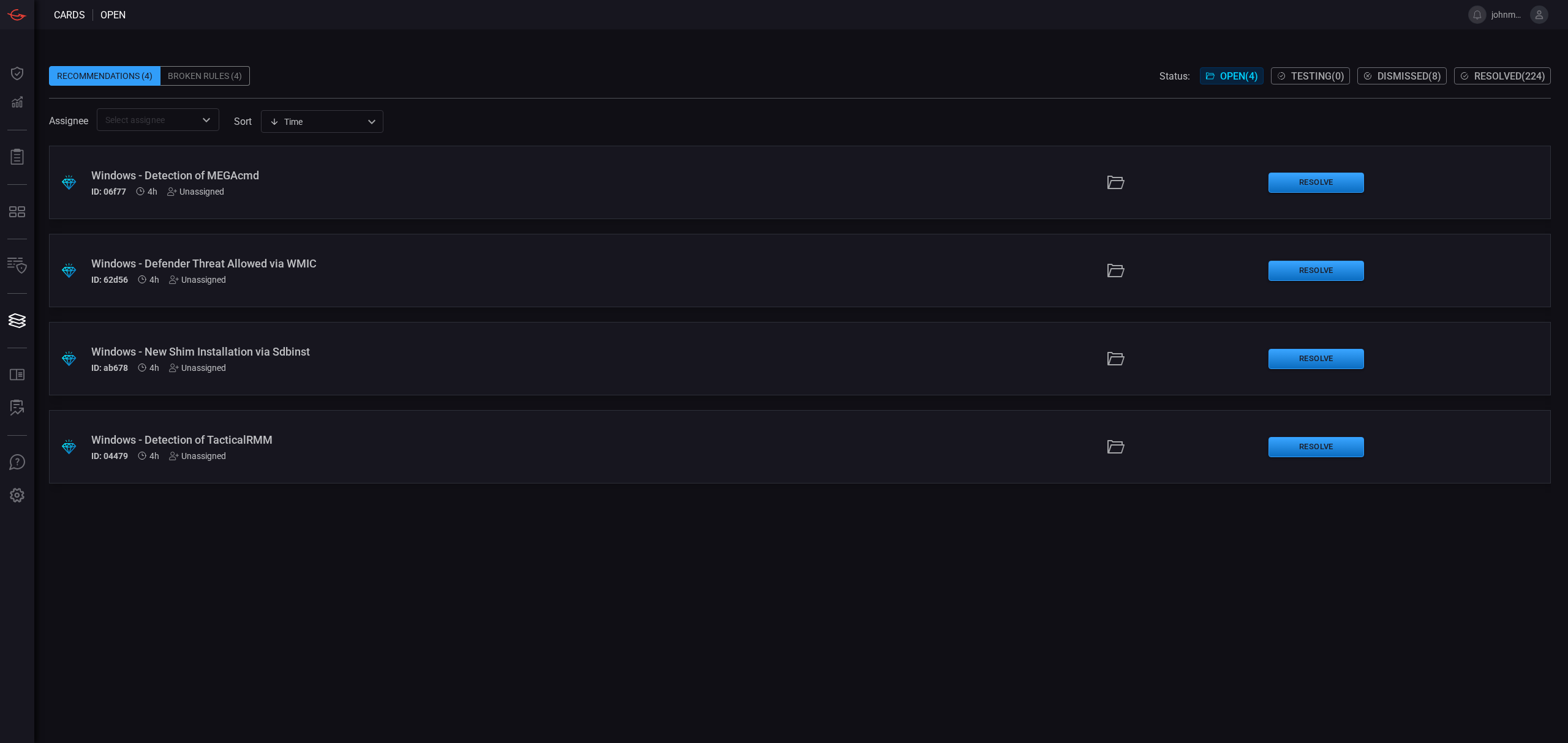
click at [212, 174] on div "Windows - Detection of MEGAcmd" at bounding box center [384, 175] width 585 height 13
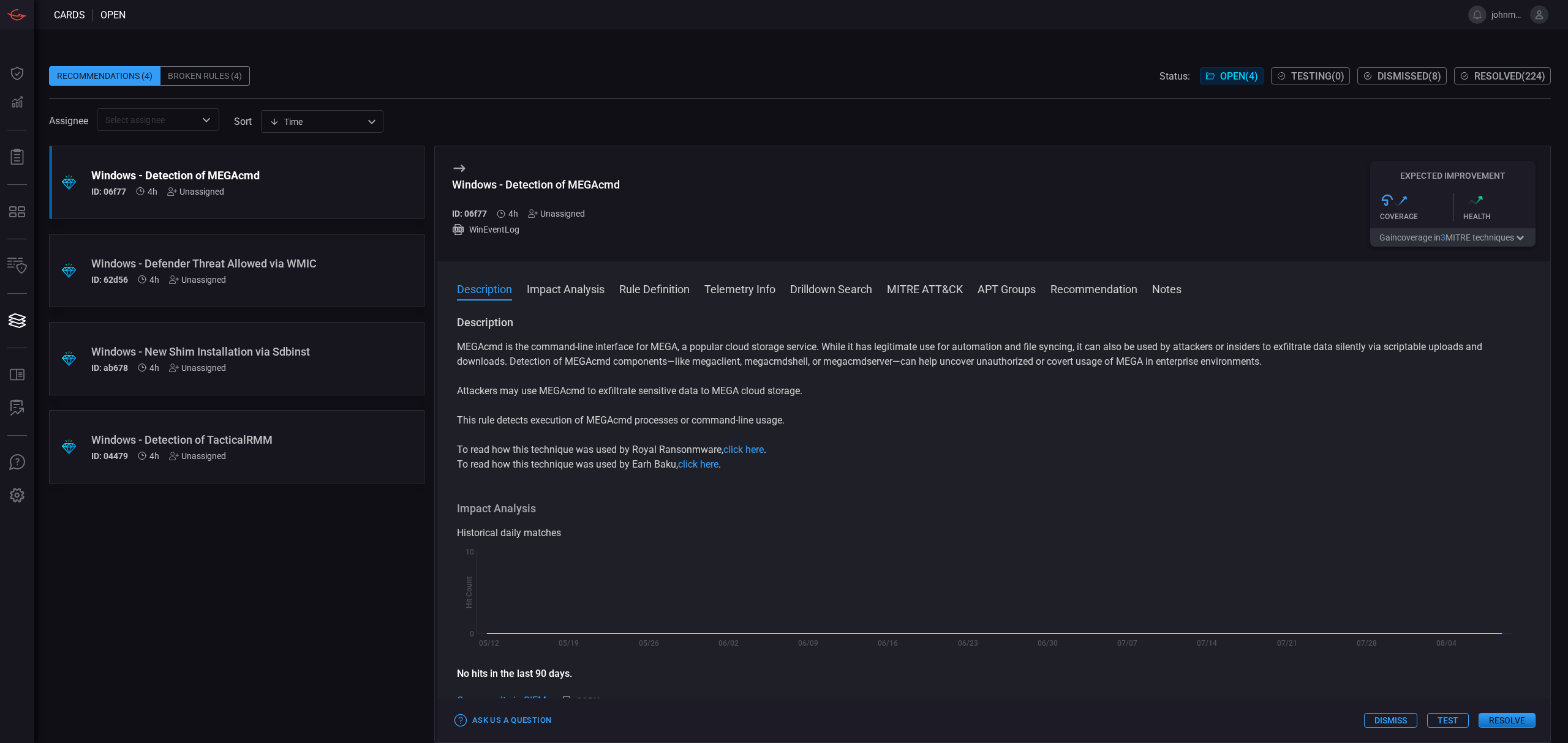
click at [298, 175] on div "Windows - Detection of MEGAcmd" at bounding box center [213, 175] width 245 height 13
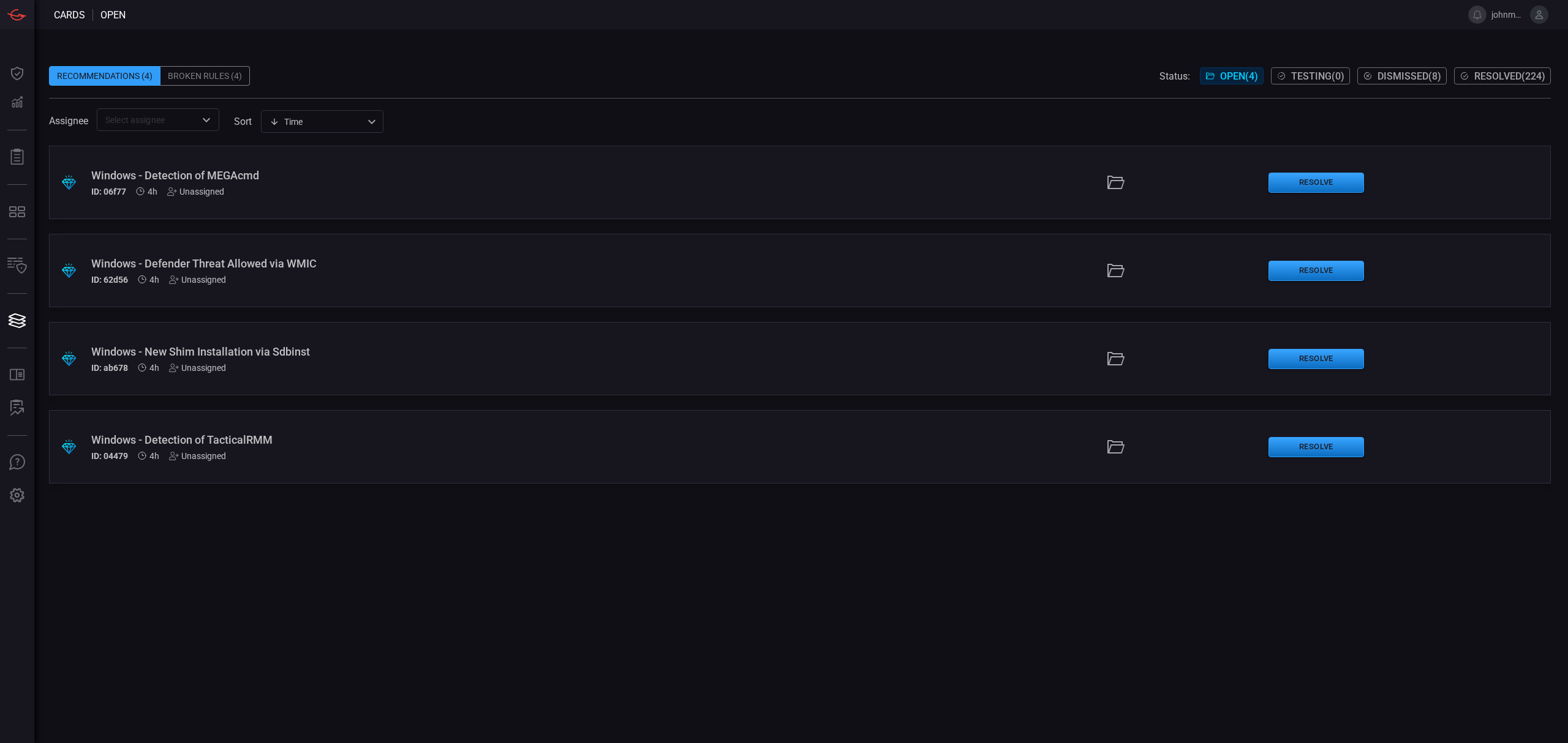
click at [297, 174] on div "Windows - Detection of MEGAcmd" at bounding box center [384, 175] width 585 height 13
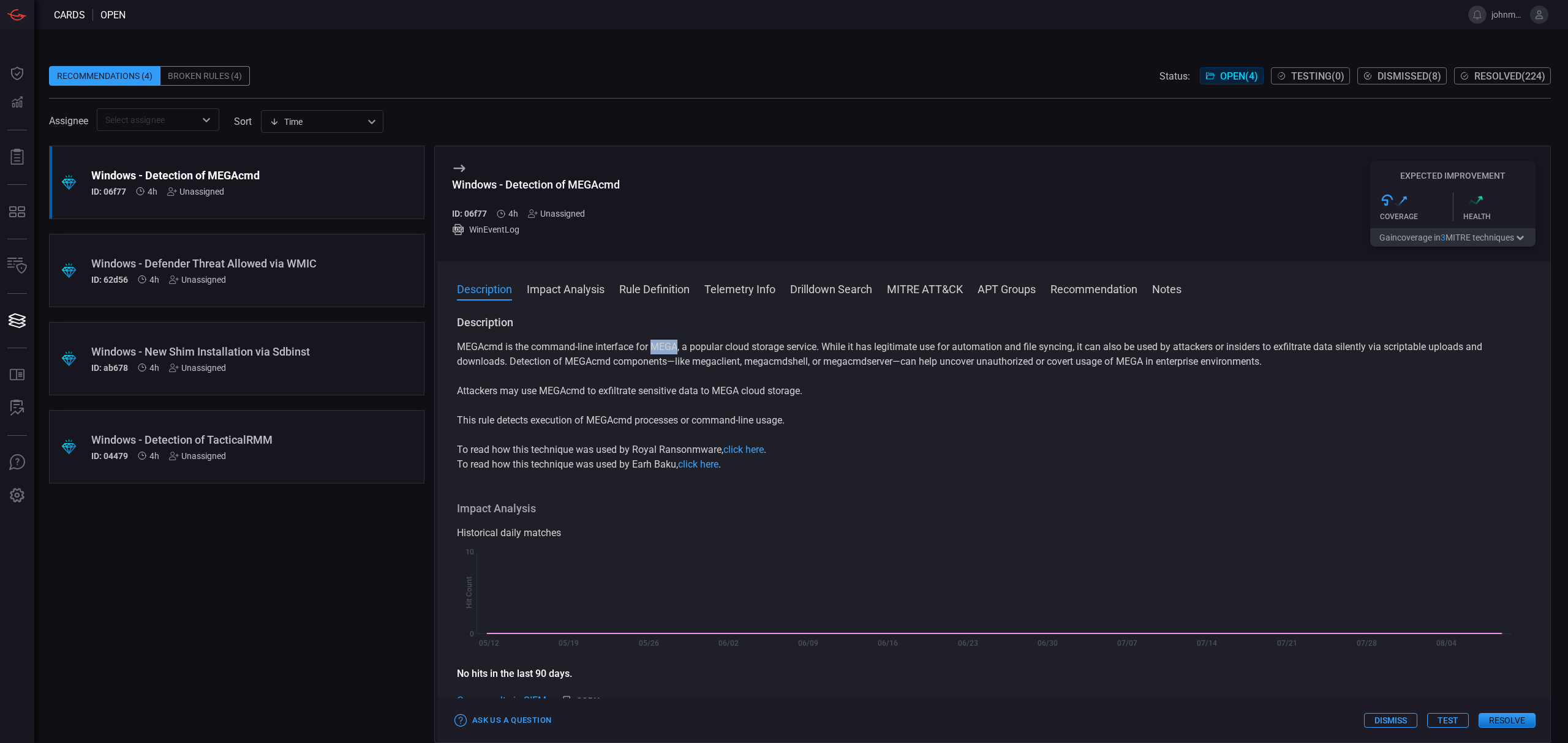
drag, startPoint x: 652, startPoint y: 349, endPoint x: 679, endPoint y: 349, distance: 27.0
click at [679, 349] on p "MEGAcmd is the command-line interface for MEGA, a popular cloud storage service…" at bounding box center [994, 355] width 1074 height 30
click at [879, 398] on p "Attackers may use MEGAcmd to exfiltrate sensitive data to MEGA cloud storage." at bounding box center [994, 392] width 1074 height 15
drag, startPoint x: 587, startPoint y: 424, endPoint x: 845, endPoint y: 424, distance: 258.0
click at [845, 424] on p "This rule detects execution of MEGAcmd processes or command-line usage." at bounding box center [994, 421] width 1074 height 15
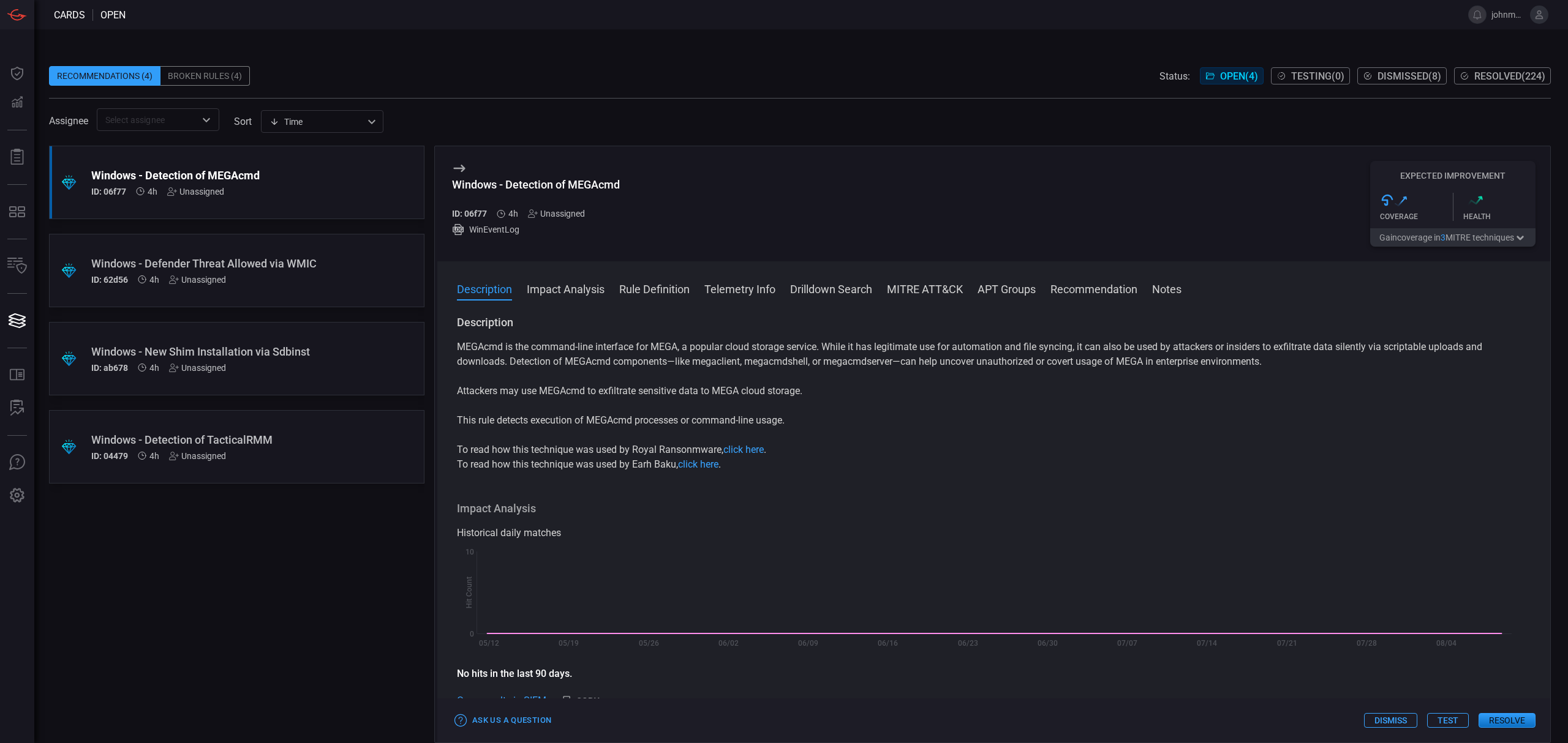
click at [912, 403] on div "MEGAcmd is the command-line interface for MEGA, a popular cloud storage service…" at bounding box center [994, 406] width 1074 height 132
click at [1444, 720] on button "Test" at bounding box center [1447, 721] width 41 height 15
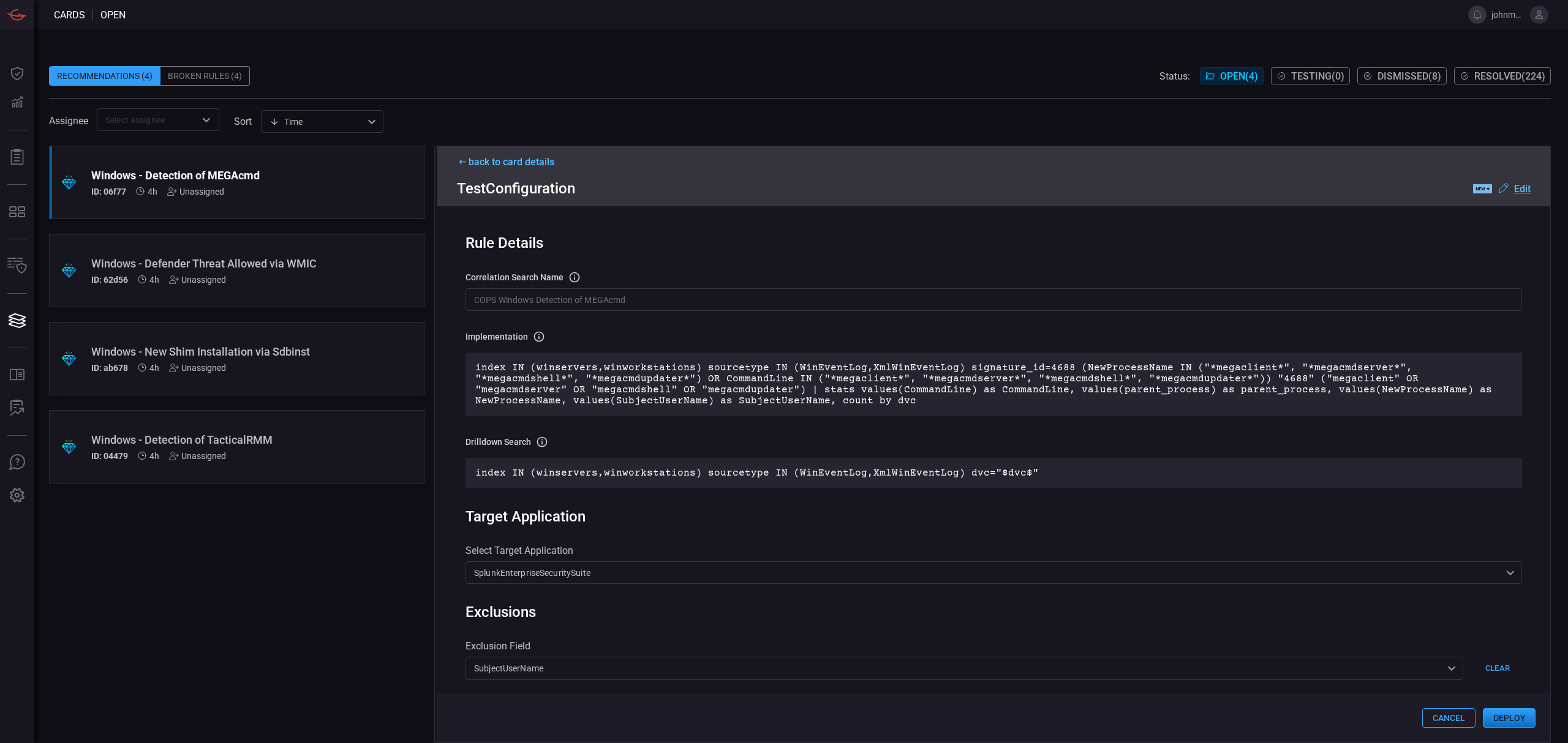
click at [1514, 718] on button "Deploy" at bounding box center [1509, 718] width 53 height 20
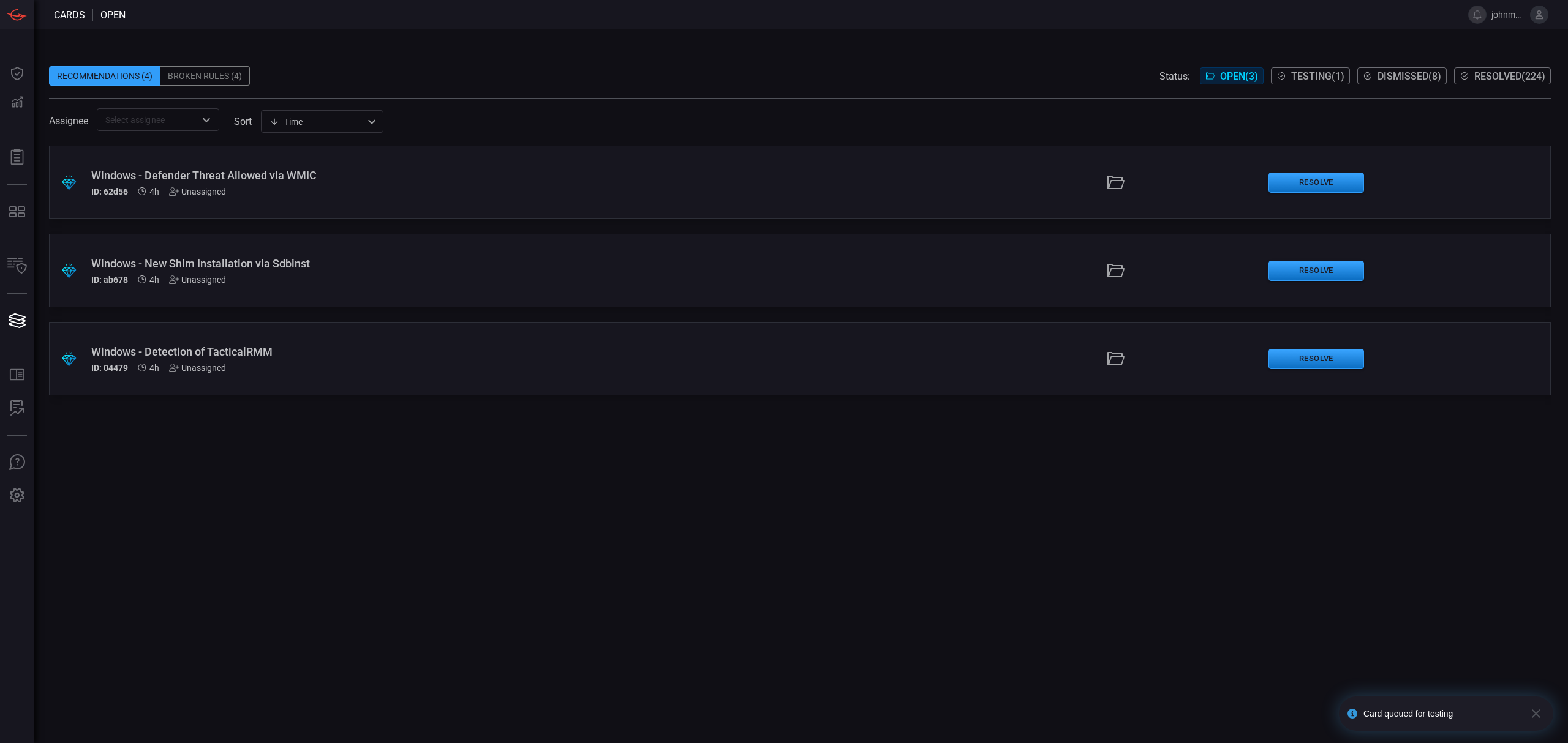
click at [385, 170] on div "Windows - Defender Threat Allowed via WMIC" at bounding box center [384, 175] width 585 height 13
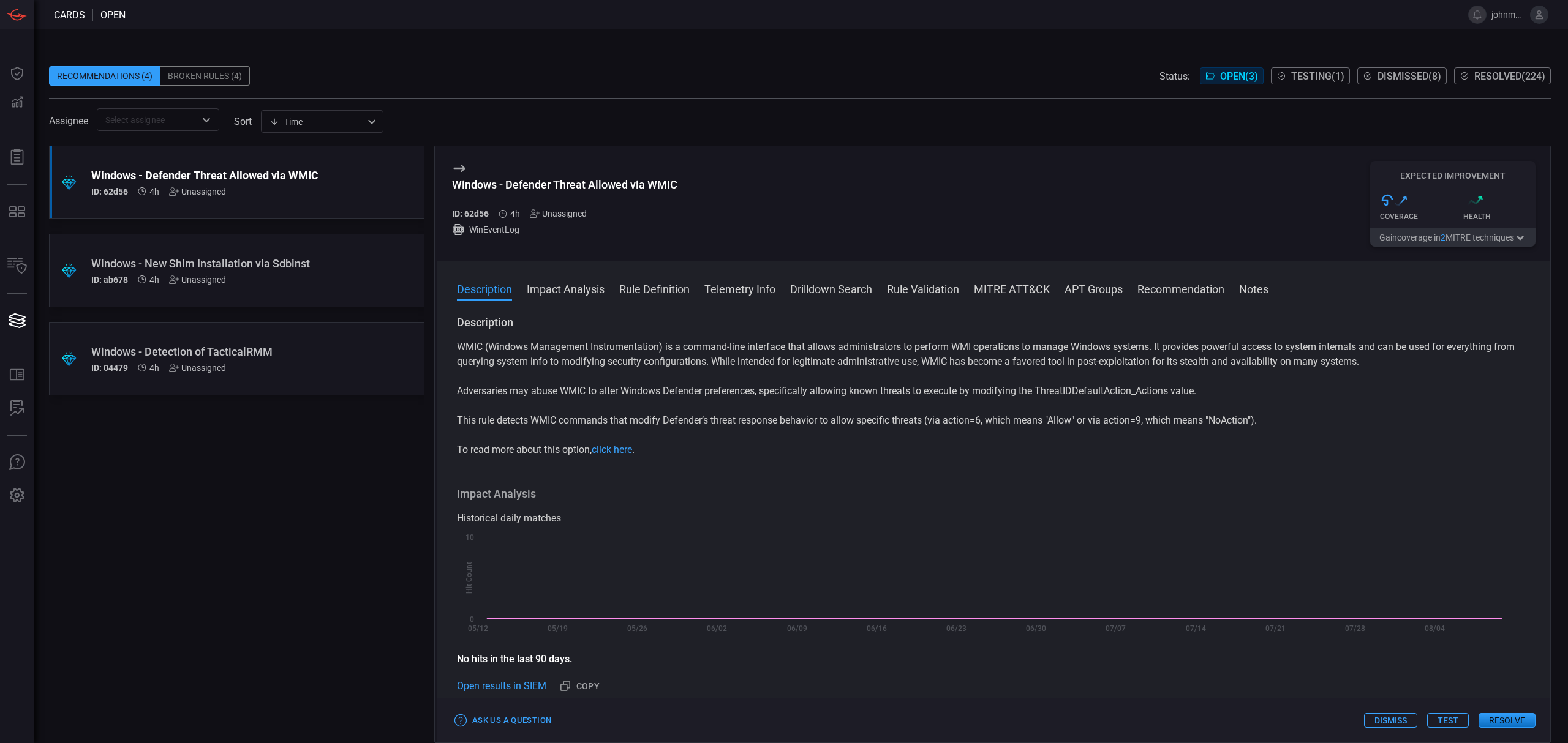
click at [1451, 721] on button "Test" at bounding box center [1447, 721] width 41 height 15
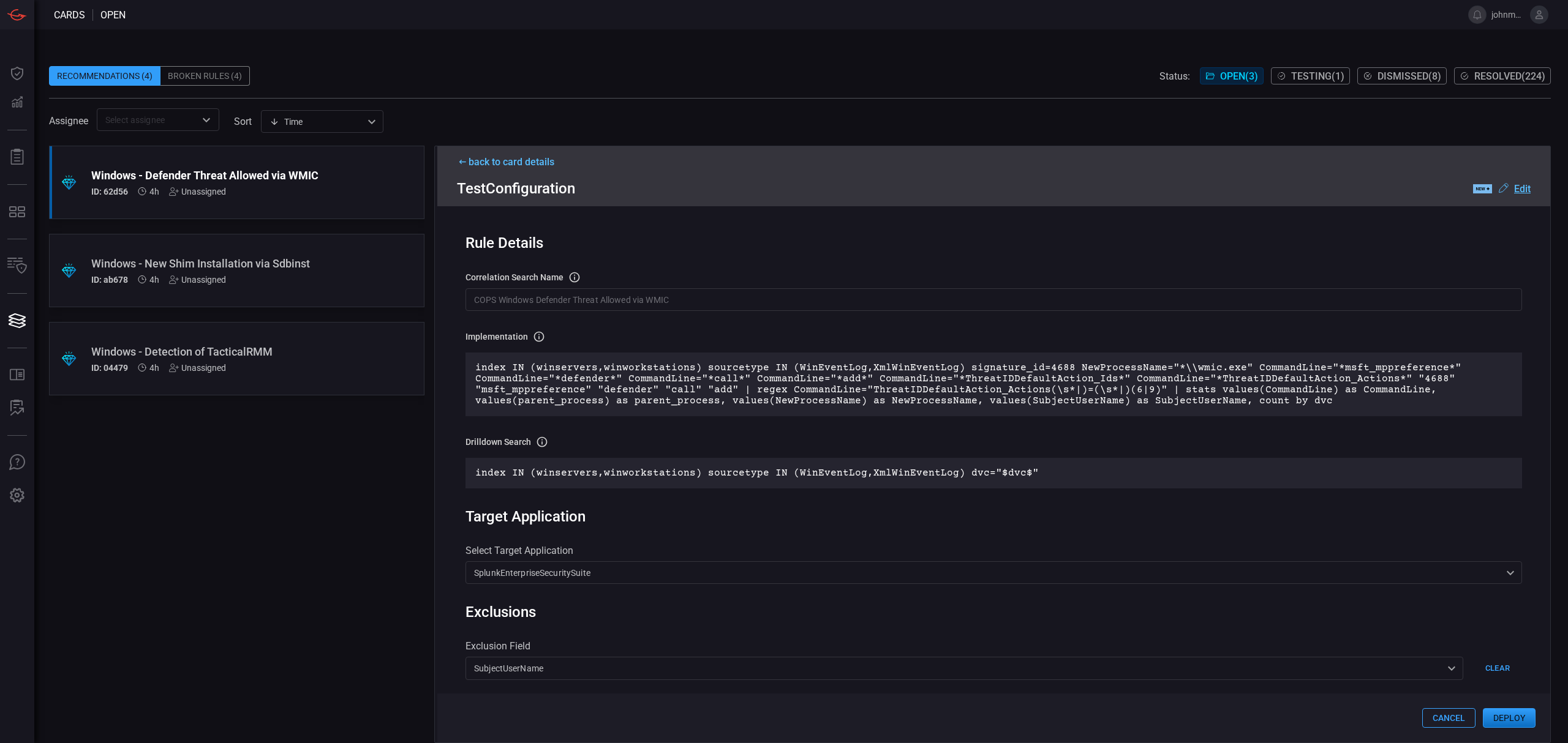
click at [1507, 717] on button "Deploy" at bounding box center [1509, 718] width 53 height 20
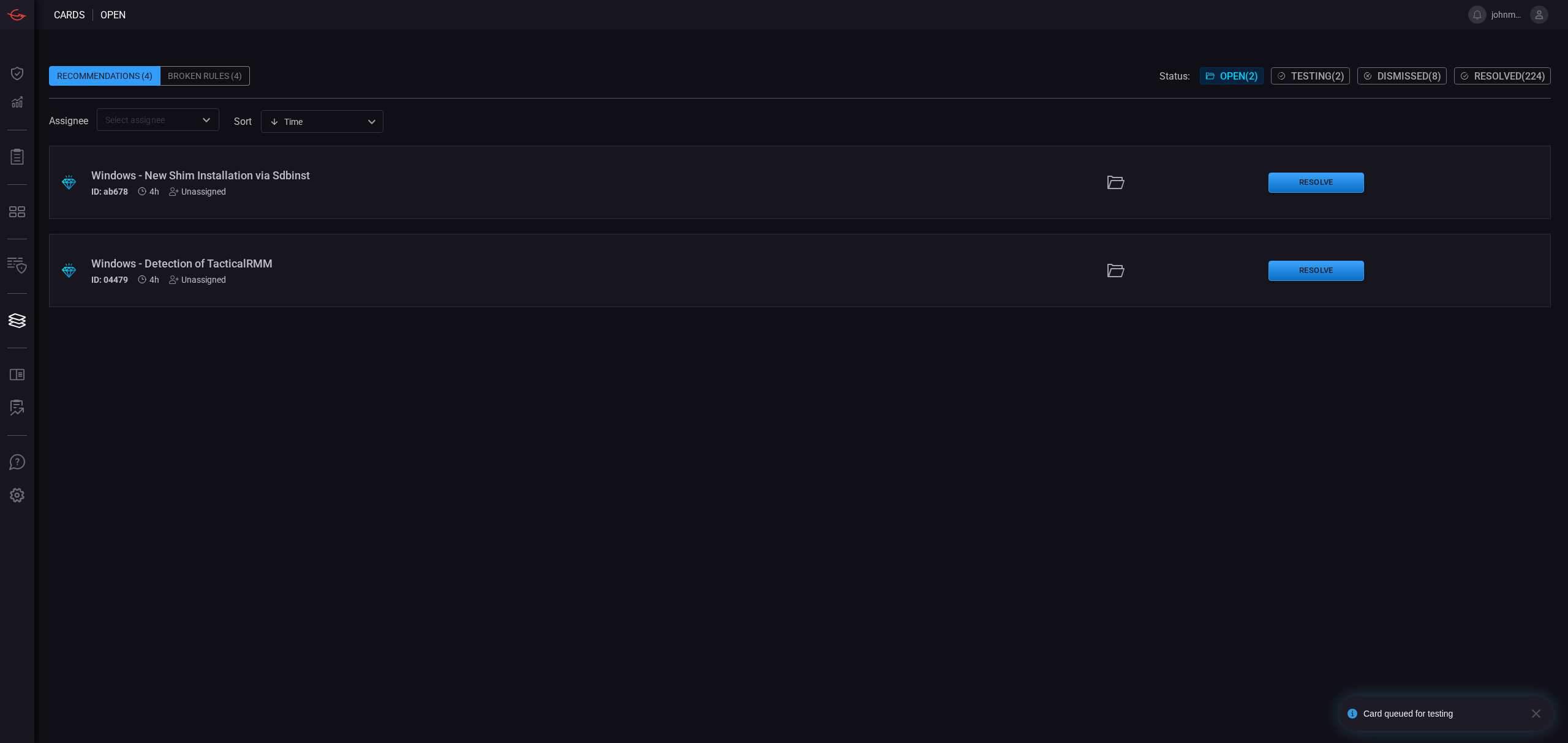
click at [318, 193] on div "ID: ab678 4h Unassigned" at bounding box center [384, 192] width 585 height 10
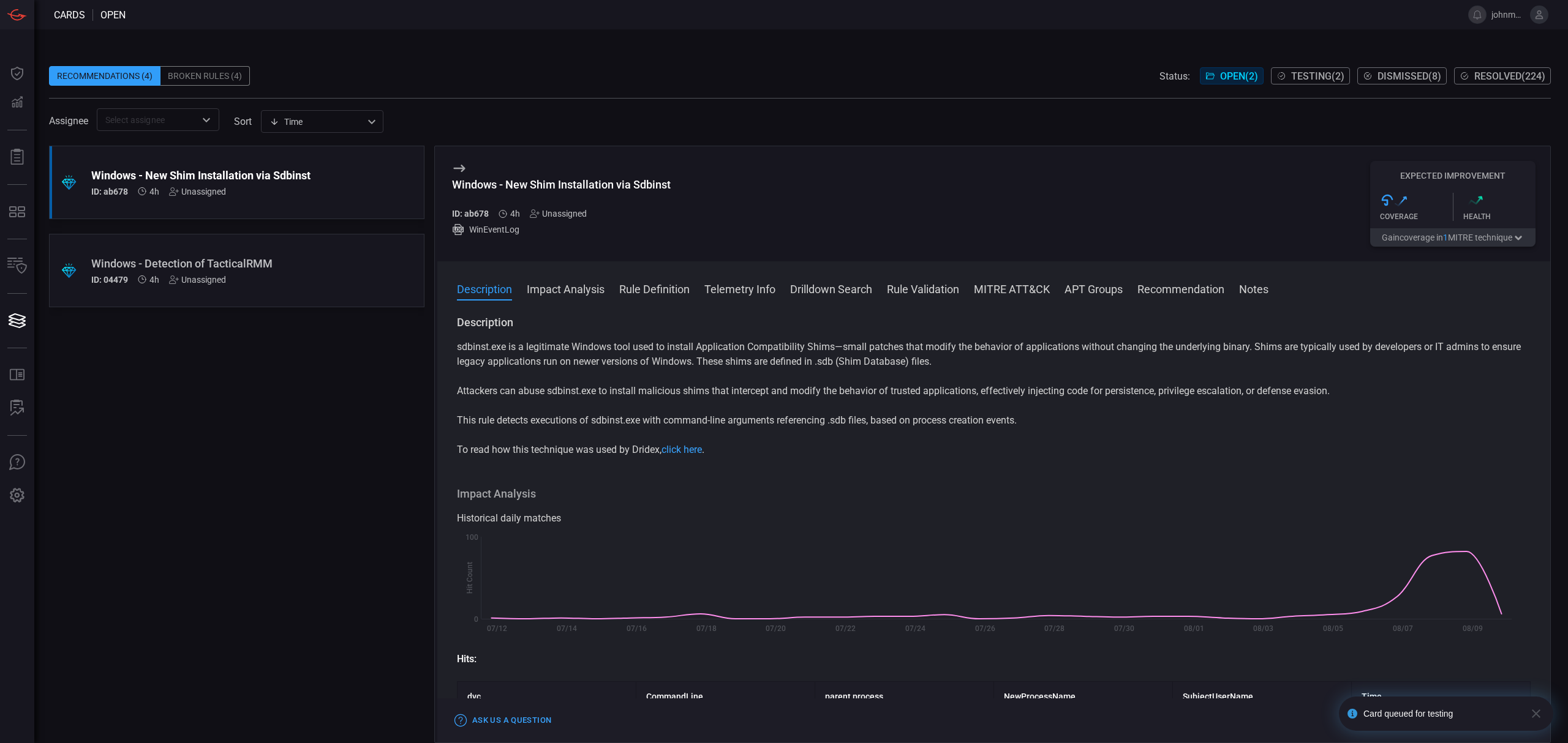
click at [1538, 712] on icon "button" at bounding box center [1536, 714] width 8 height 8
click at [1453, 722] on button "Test" at bounding box center [1447, 721] width 41 height 15
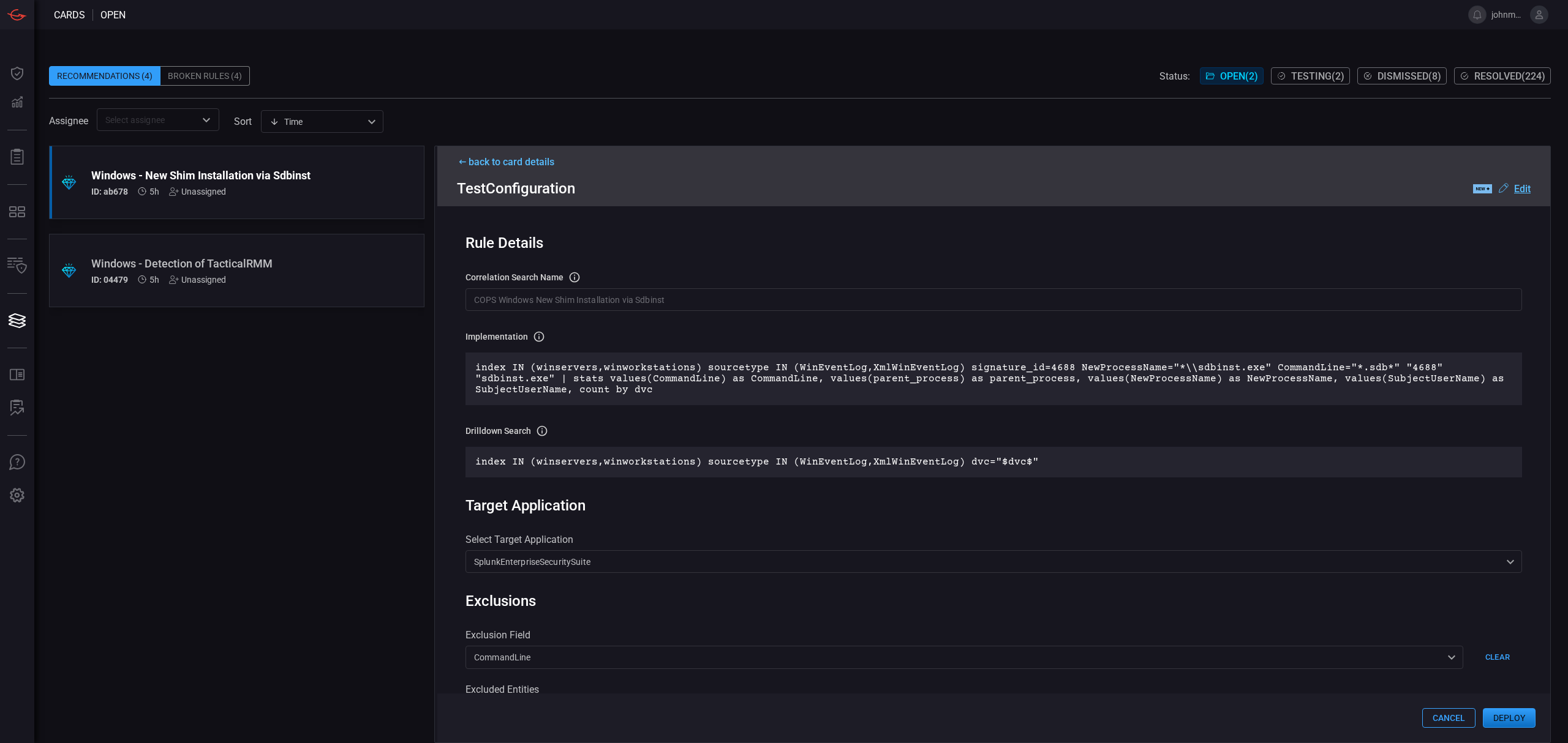
click at [1515, 719] on button "Deploy" at bounding box center [1509, 718] width 53 height 20
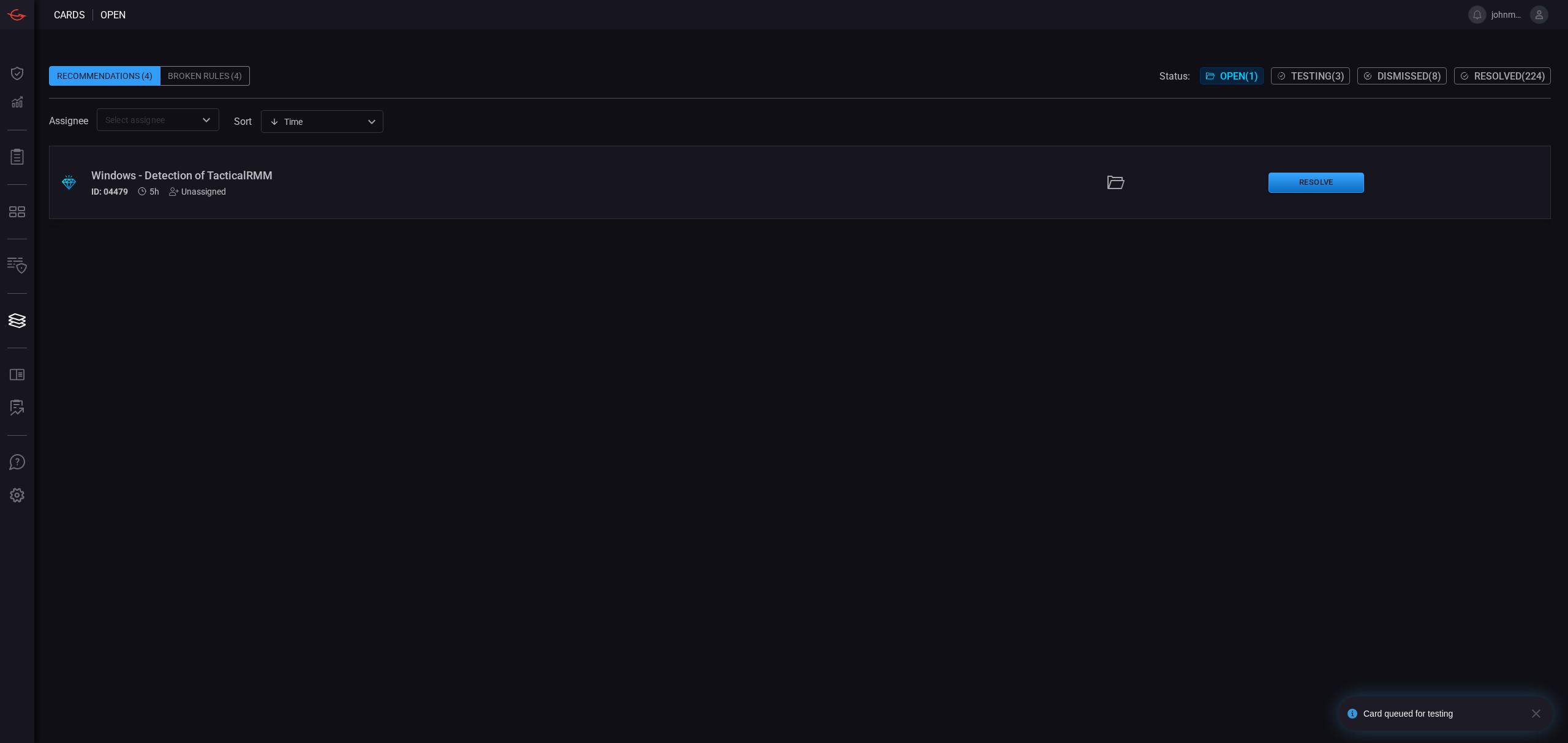
click at [288, 179] on div "Windows - Detection of TacticalRMM" at bounding box center [384, 175] width 585 height 13
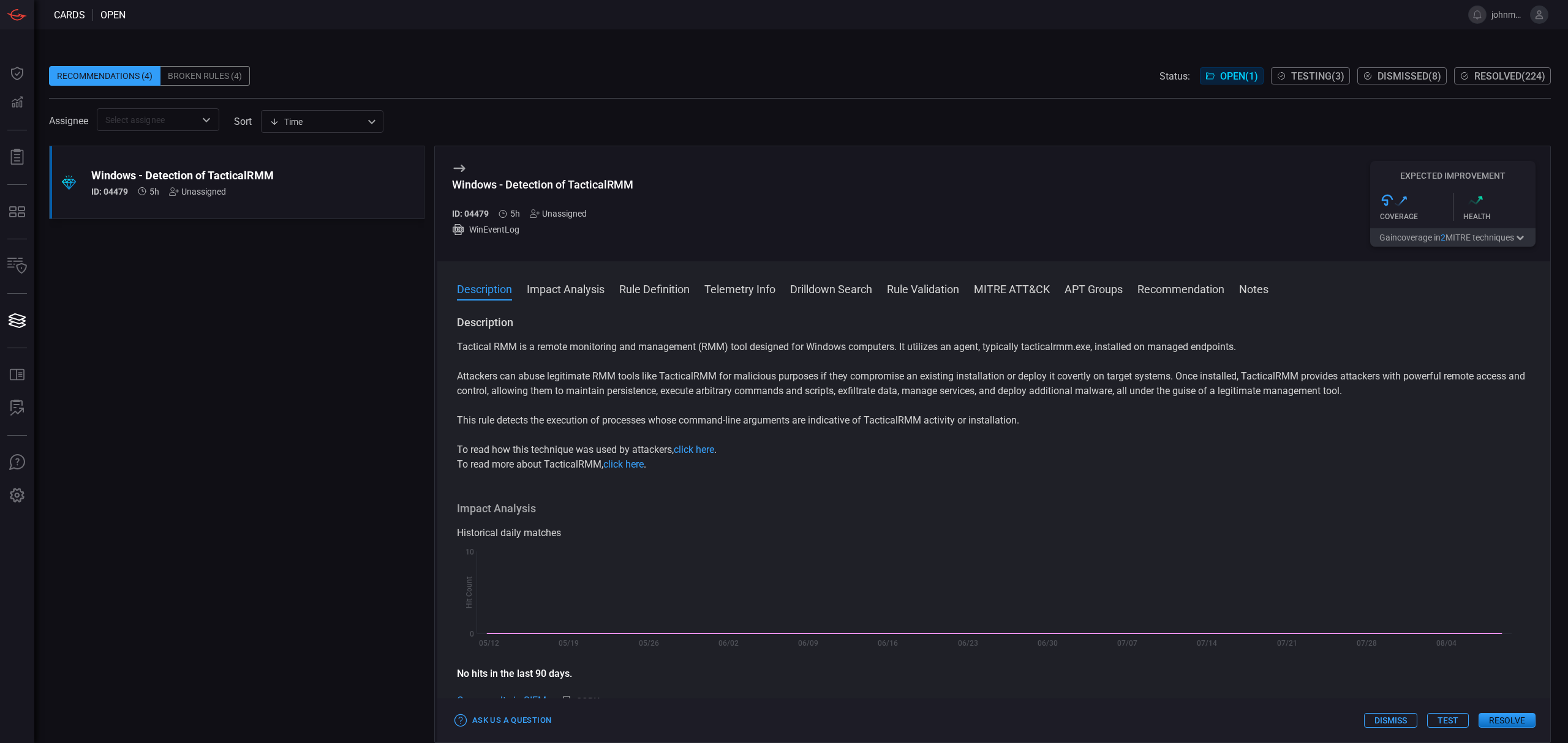
drag, startPoint x: 1446, startPoint y: 719, endPoint x: 1406, endPoint y: 667, distance: 65.6
click at [1443, 719] on button "Test" at bounding box center [1447, 721] width 41 height 15
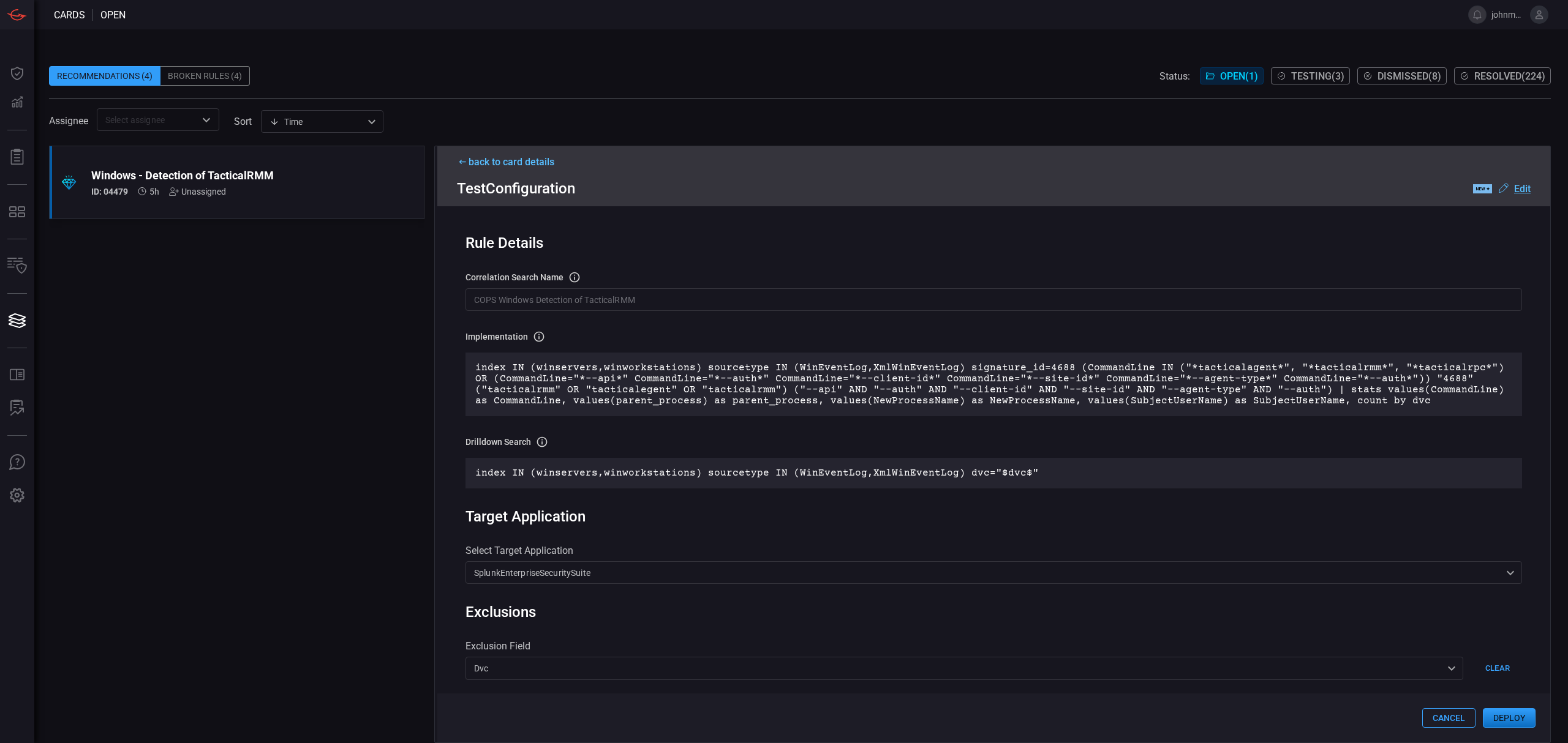
click at [1505, 719] on button "Deploy" at bounding box center [1509, 718] width 53 height 20
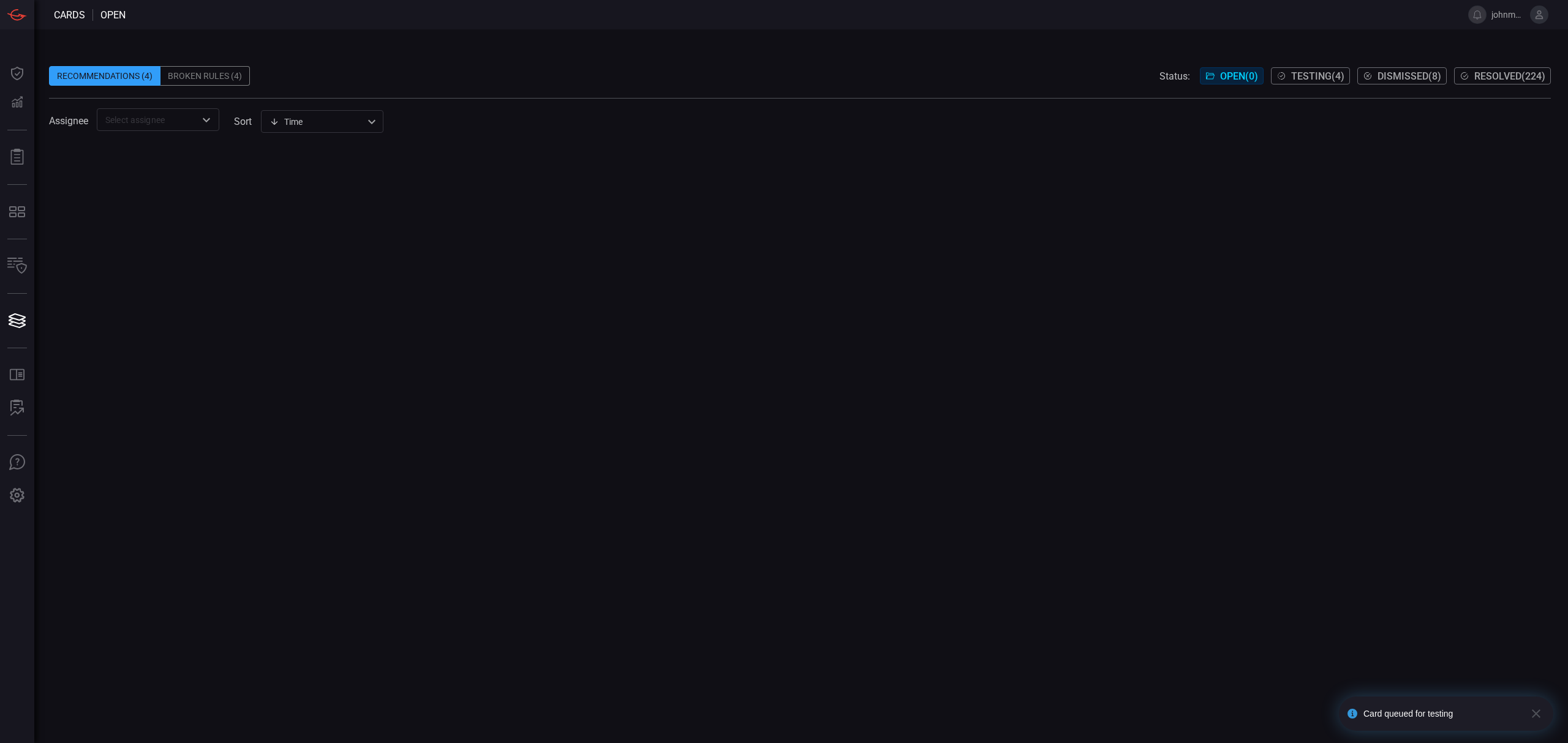
click at [1497, 74] on span "Resolved ( 224 )" at bounding box center [1509, 76] width 71 height 12
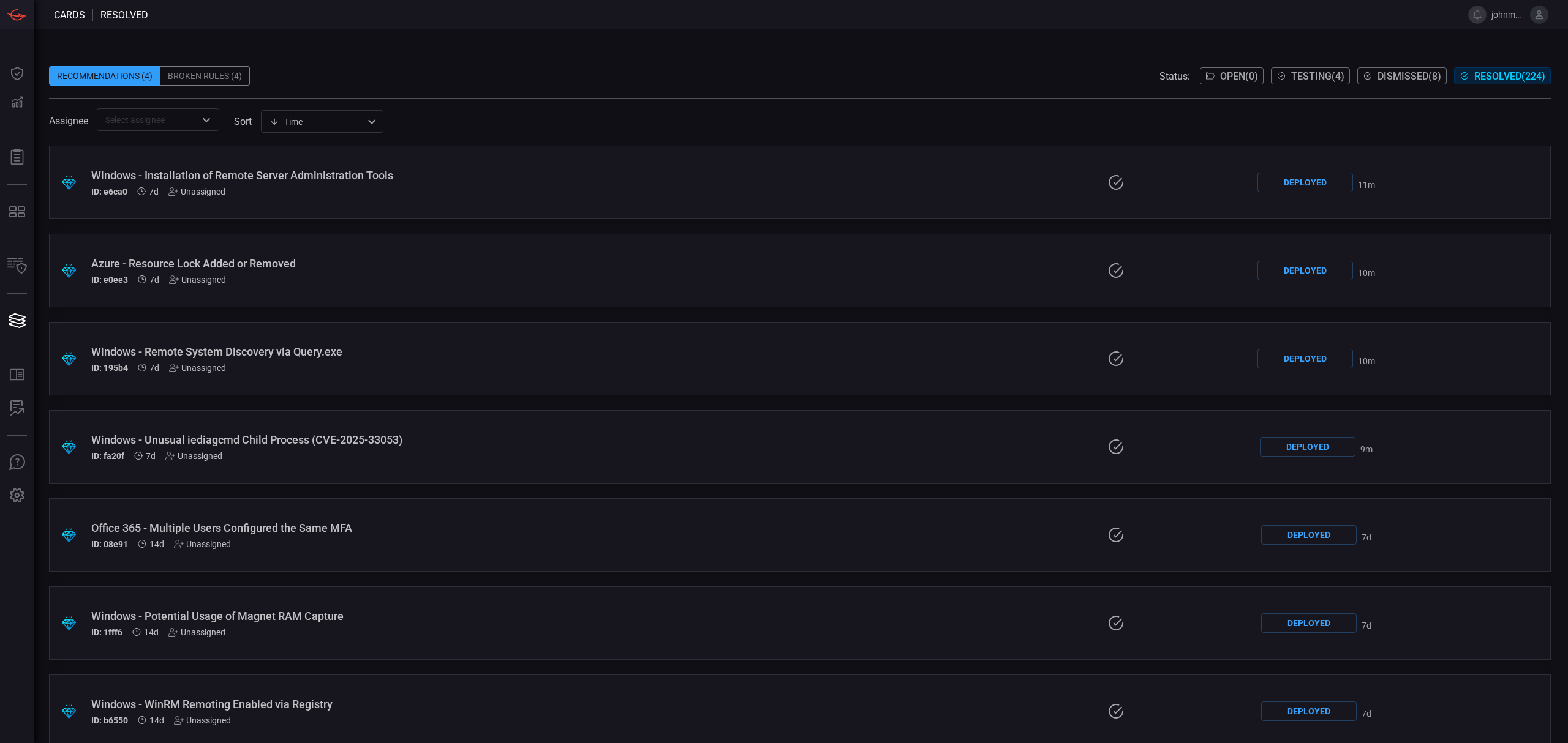
click at [1223, 77] on span "Open ( 0 )" at bounding box center [1239, 76] width 38 height 12
